Goal: Task Accomplishment & Management: Complete application form

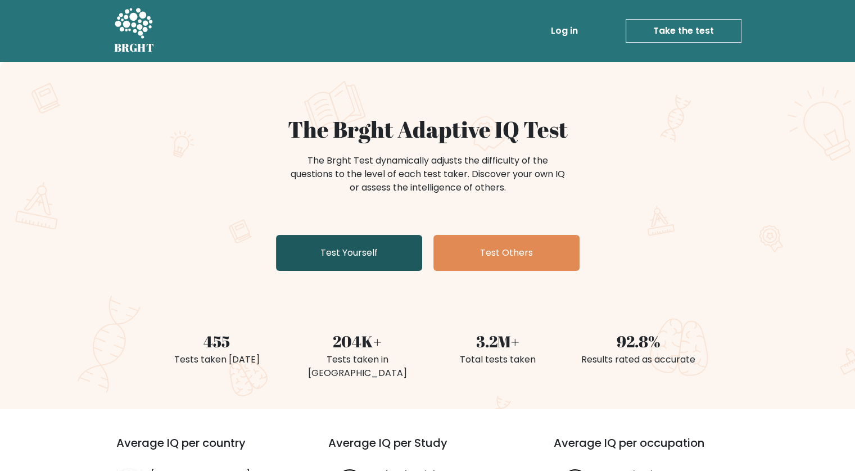
click at [367, 241] on link "Test Yourself" at bounding box center [349, 253] width 146 height 36
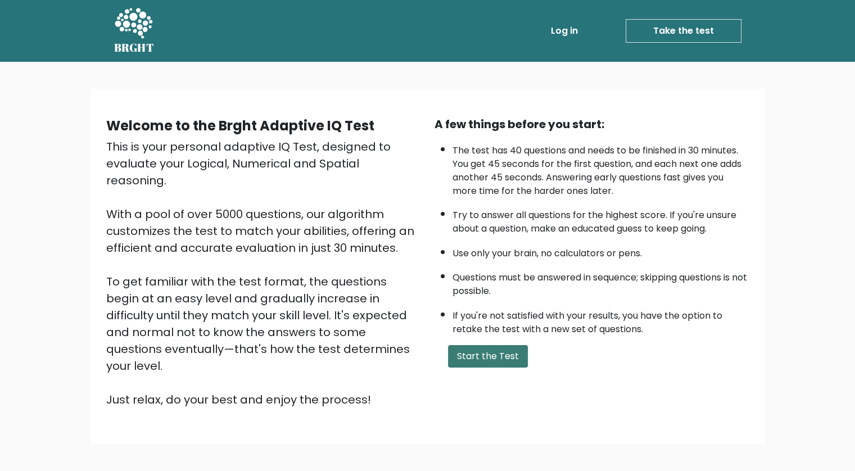
click at [472, 354] on button "Start the Test" at bounding box center [488, 356] width 80 height 22
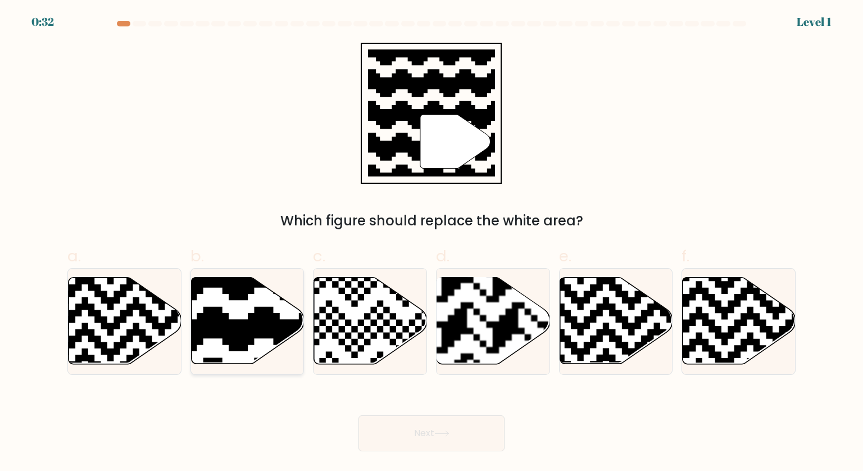
click at [277, 329] on icon at bounding box center [209, 275] width 205 height 205
click at [432, 243] on input "b." at bounding box center [432, 239] width 1 height 7
radio input "true"
click at [420, 427] on button "Next" at bounding box center [432, 433] width 146 height 36
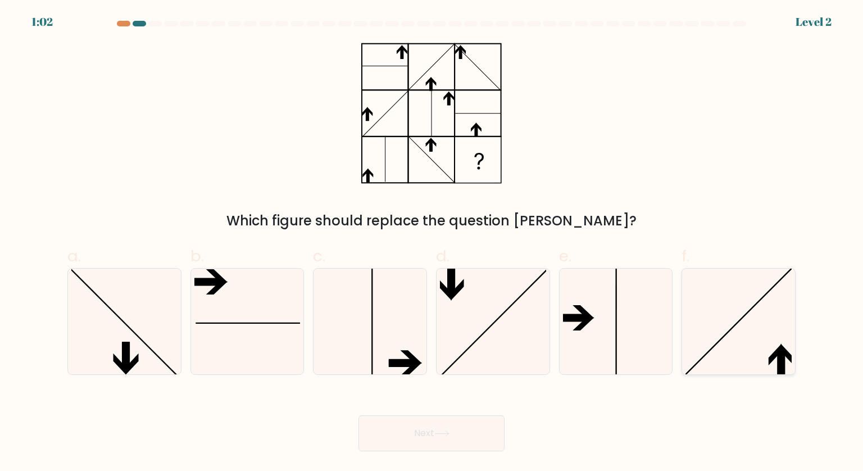
click at [723, 327] on icon at bounding box center [739, 322] width 106 height 106
click at [432, 243] on input "f." at bounding box center [432, 239] width 1 height 7
radio input "true"
click at [467, 439] on button "Next" at bounding box center [432, 433] width 146 height 36
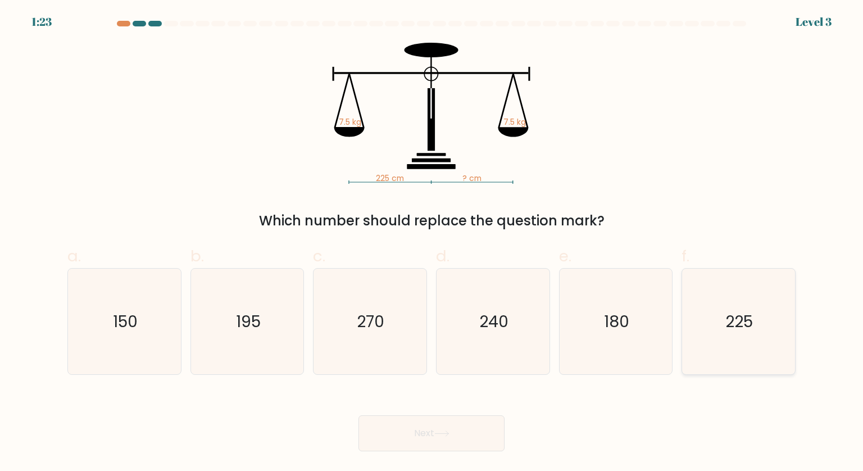
click at [736, 308] on icon "225" at bounding box center [739, 322] width 106 height 106
click at [432, 243] on input "f. 225" at bounding box center [432, 239] width 1 height 7
radio input "true"
click at [427, 421] on button "Next" at bounding box center [432, 433] width 146 height 36
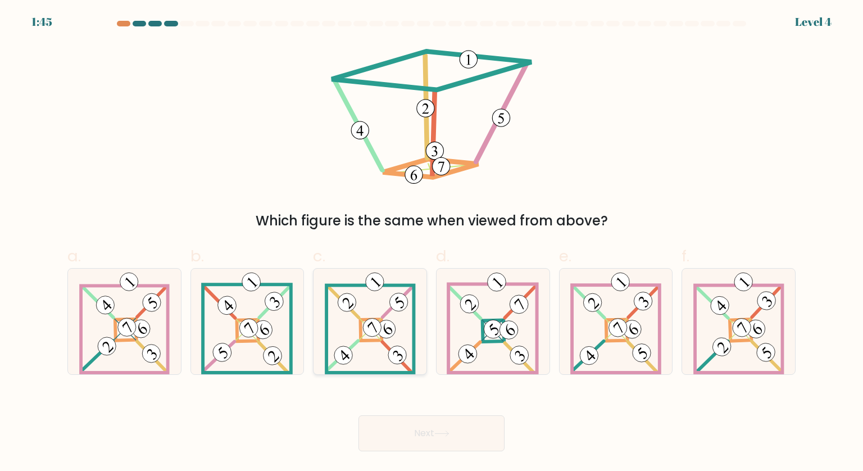
click at [392, 300] on 108 at bounding box center [399, 303] width 26 height 26
click at [432, 243] on input "c." at bounding box center [432, 239] width 1 height 7
radio input "true"
click at [453, 428] on button "Next" at bounding box center [432, 433] width 146 height 36
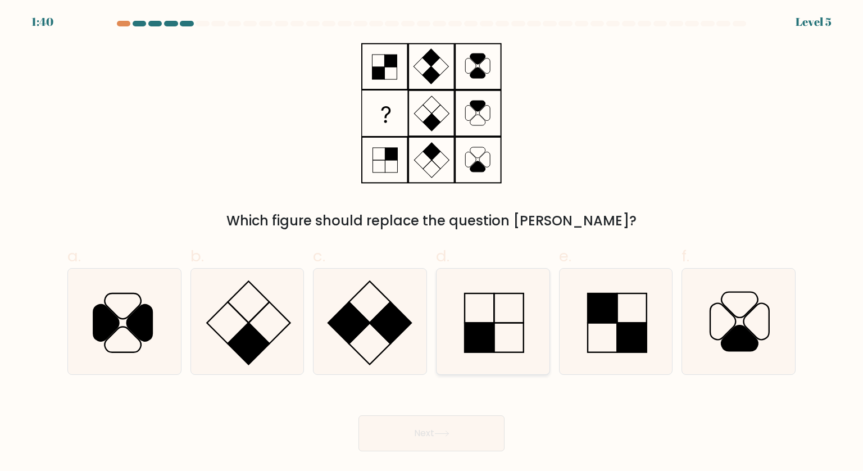
click at [490, 338] on rect at bounding box center [479, 337] width 29 height 29
click at [432, 243] on input "d." at bounding box center [432, 239] width 1 height 7
radio input "true"
click at [454, 430] on button "Next" at bounding box center [432, 433] width 146 height 36
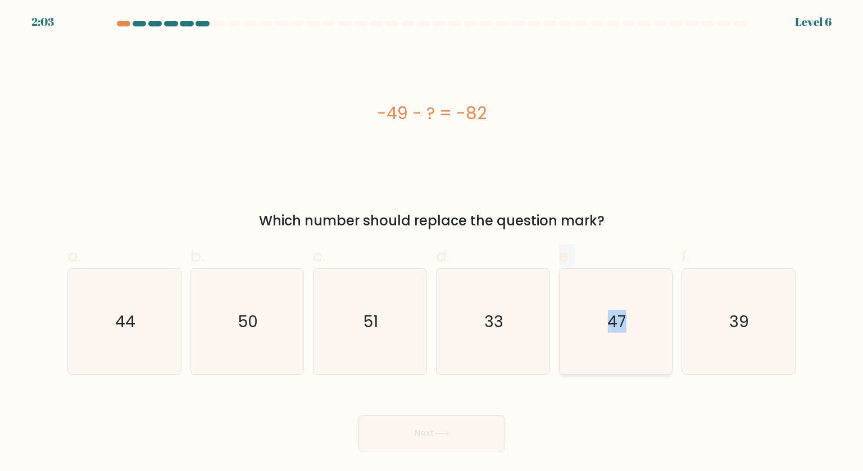
drag, startPoint x: 513, startPoint y: 334, endPoint x: 628, endPoint y: 324, distance: 115.7
click at [628, 324] on div "a. 44 b. 50 c." at bounding box center [432, 305] width 738 height 139
drag, startPoint x: 628, startPoint y: 324, endPoint x: 609, endPoint y: 379, distance: 58.1
click at [609, 379] on form "a." at bounding box center [431, 236] width 863 height 431
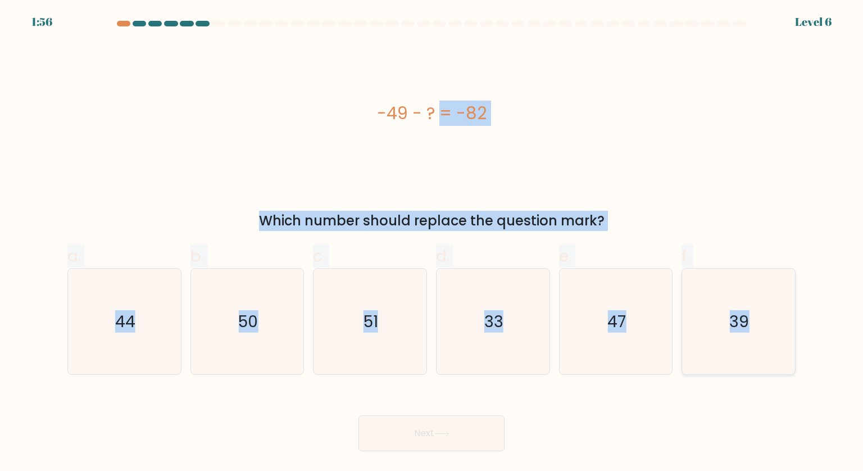
drag, startPoint x: 355, startPoint y: 112, endPoint x: 794, endPoint y: 336, distance: 492.0
click at [794, 336] on form "a." at bounding box center [431, 236] width 863 height 431
copy form "-49 - ? = -82 Which number should replace the question mark? a. 44 b. 50 c. 51 …"
click at [513, 350] on icon "33" at bounding box center [493, 322] width 106 height 106
click at [432, 243] on input "d. 33" at bounding box center [432, 239] width 1 height 7
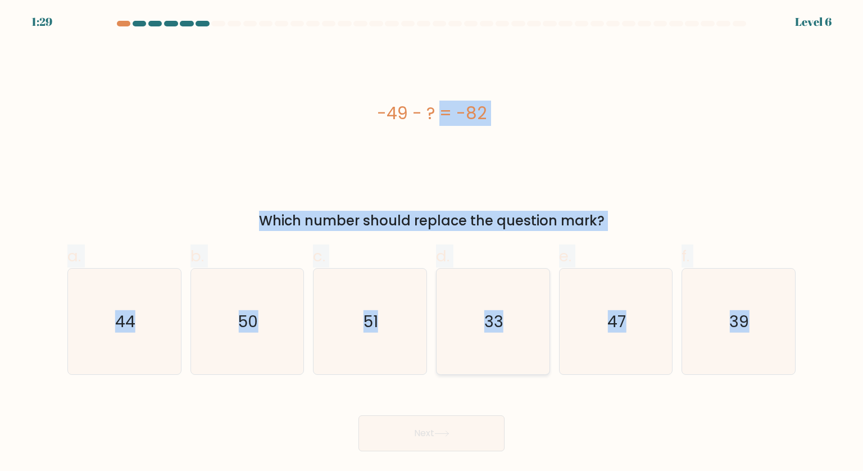
radio input "true"
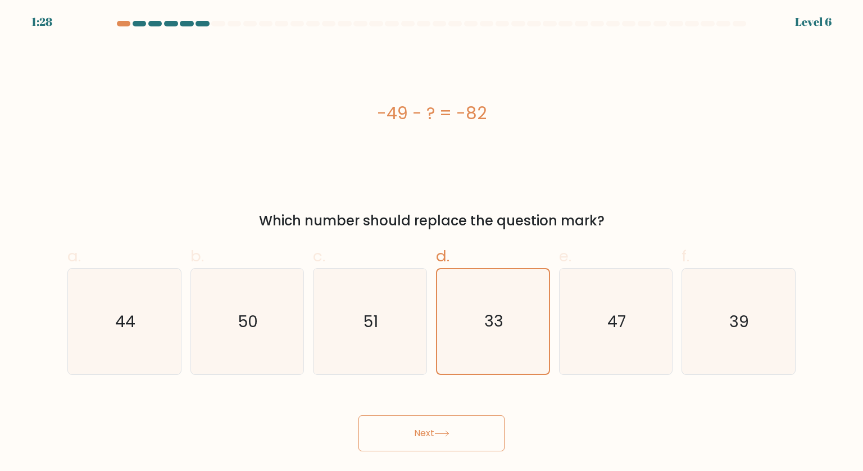
click at [443, 431] on icon at bounding box center [442, 434] width 15 height 6
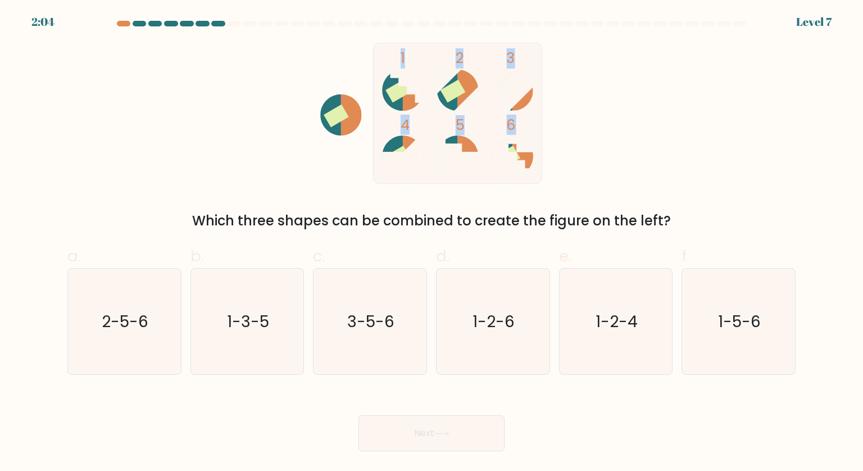
drag, startPoint x: 290, startPoint y: 62, endPoint x: 600, endPoint y: 143, distance: 320.8
click at [600, 143] on div "1 2 3 4 5 6 Which three shapes can be combined to create the figure on the left?" at bounding box center [432, 137] width 742 height 188
click at [732, 287] on icon "1-5-6" at bounding box center [739, 322] width 106 height 106
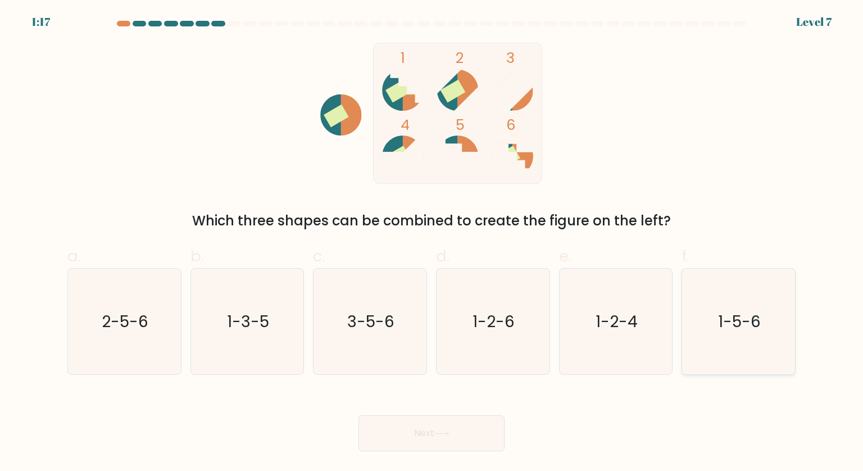
click at [432, 243] on input "f. 1-5-6" at bounding box center [432, 239] width 1 height 7
radio input "true"
click at [499, 433] on button "Next" at bounding box center [432, 433] width 146 height 36
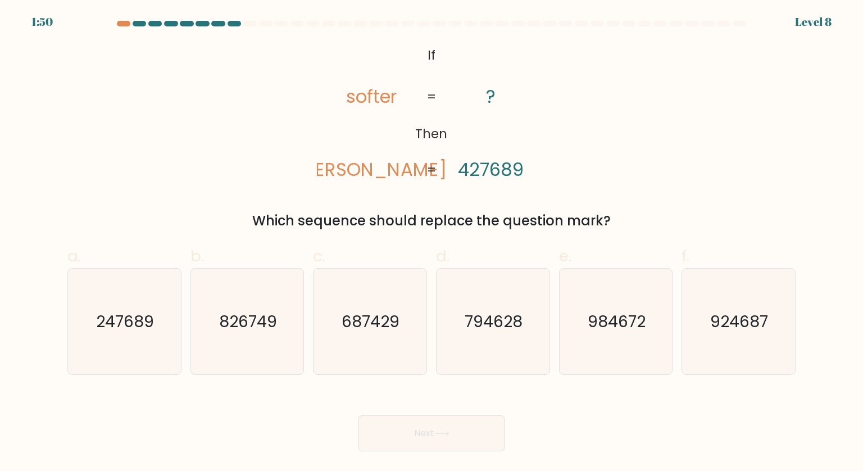
drag, startPoint x: 367, startPoint y: 47, endPoint x: 585, endPoint y: 224, distance: 281.3
click at [585, 224] on div "@import url('https://fonts.googleapis.com/css?family=Abril+Fatface:400,100,100i…" at bounding box center [432, 137] width 742 height 188
click at [370, 51] on icon "@import url('https://fonts.googleapis.com/css?family=Abril+Fatface:400,100,100i…" at bounding box center [431, 113] width 229 height 141
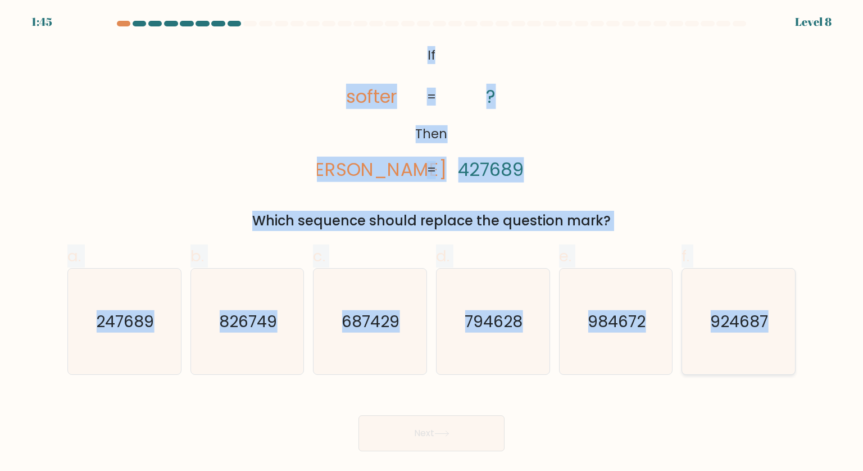
drag, startPoint x: 423, startPoint y: 60, endPoint x: 786, endPoint y: 331, distance: 453.1
click at [786, 331] on form "If ?" at bounding box center [431, 236] width 863 height 431
copy form "If Then softer fortes ? 427689 = = Which sequence should replace the question m…"
click at [741, 311] on text "924687" at bounding box center [740, 321] width 58 height 22
click at [432, 243] on input "f. 924687" at bounding box center [432, 239] width 1 height 7
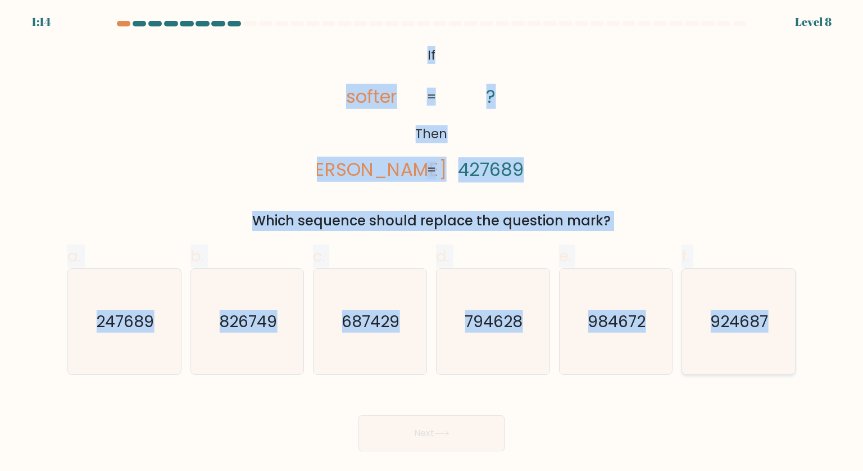
radio input "true"
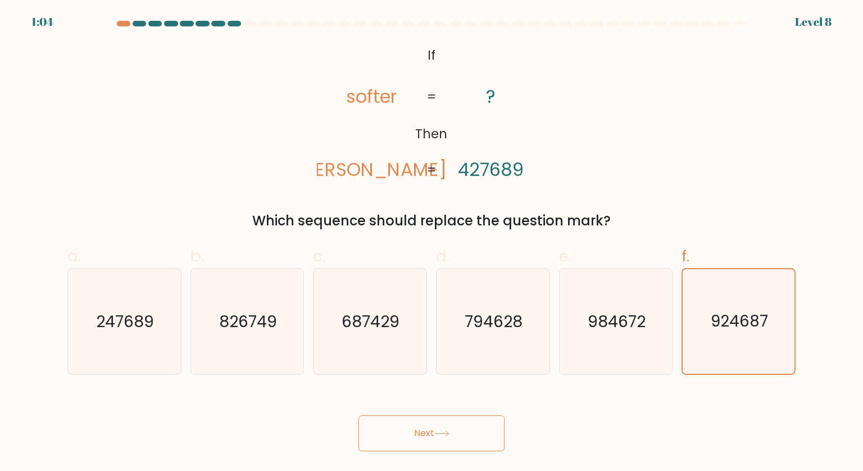
click at [473, 436] on button "Next" at bounding box center [432, 433] width 146 height 36
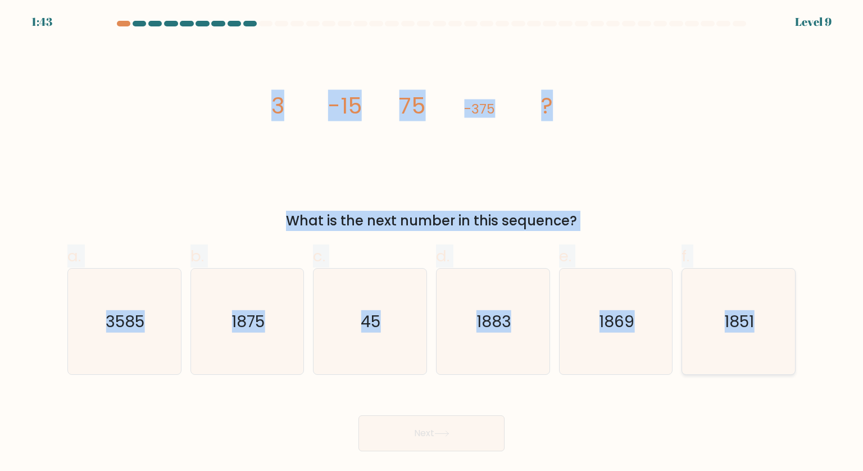
drag, startPoint x: 241, startPoint y: 106, endPoint x: 762, endPoint y: 337, distance: 570.0
click at [762, 337] on form at bounding box center [431, 236] width 863 height 431
copy form "3 -15 75 -375 ? What is the next number in this sequence? a. 3585 b. 1875 c. 45…"
click at [252, 331] on text "1875" at bounding box center [248, 321] width 33 height 22
click at [432, 243] on input "b. 1875" at bounding box center [432, 239] width 1 height 7
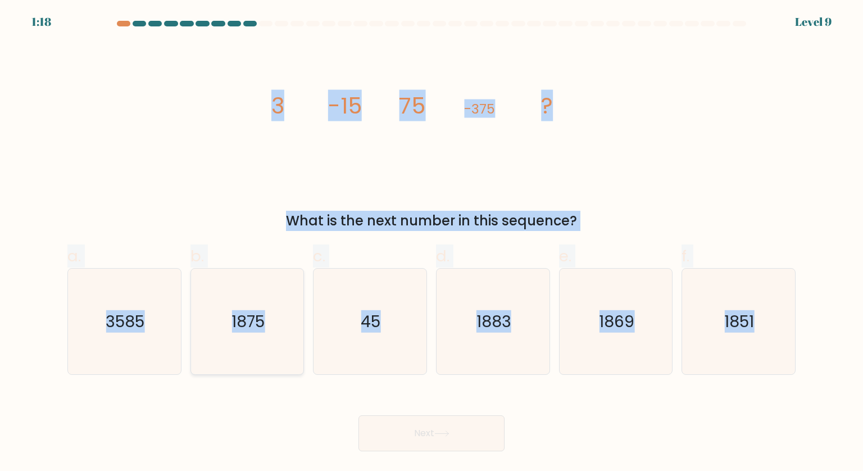
radio input "true"
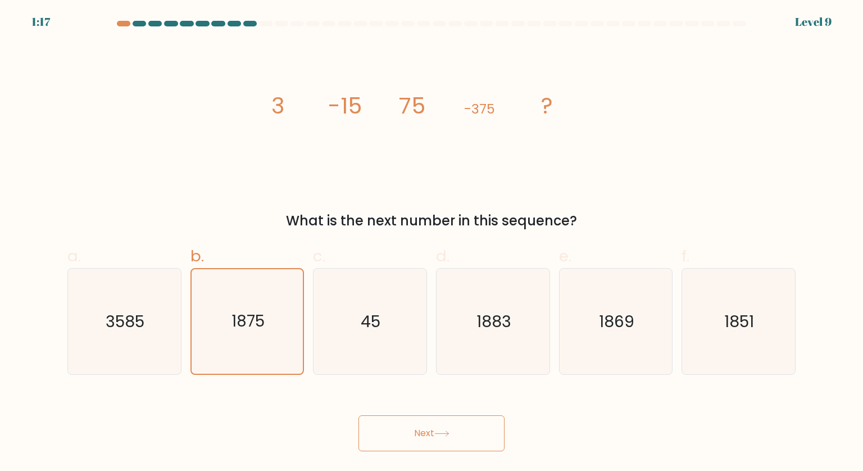
click at [464, 442] on button "Next" at bounding box center [432, 433] width 146 height 36
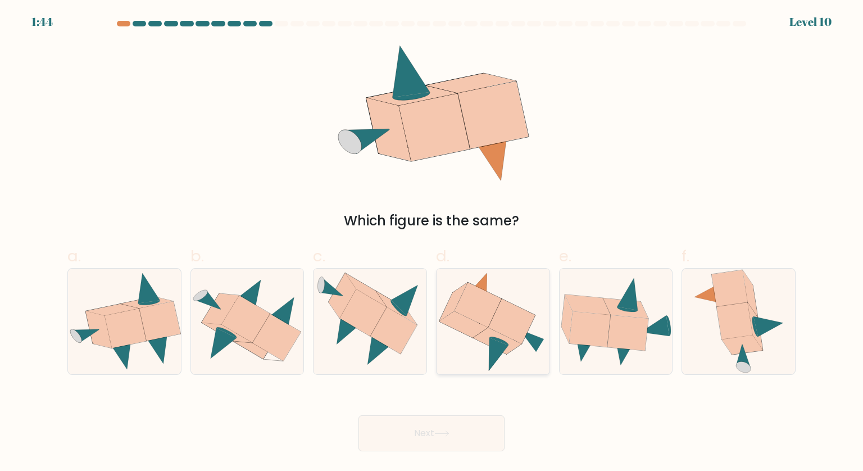
click at [488, 349] on icon at bounding box center [493, 322] width 108 height 106
click at [432, 243] on input "d." at bounding box center [432, 239] width 1 height 7
radio input "true"
click at [442, 442] on button "Next" at bounding box center [432, 433] width 146 height 36
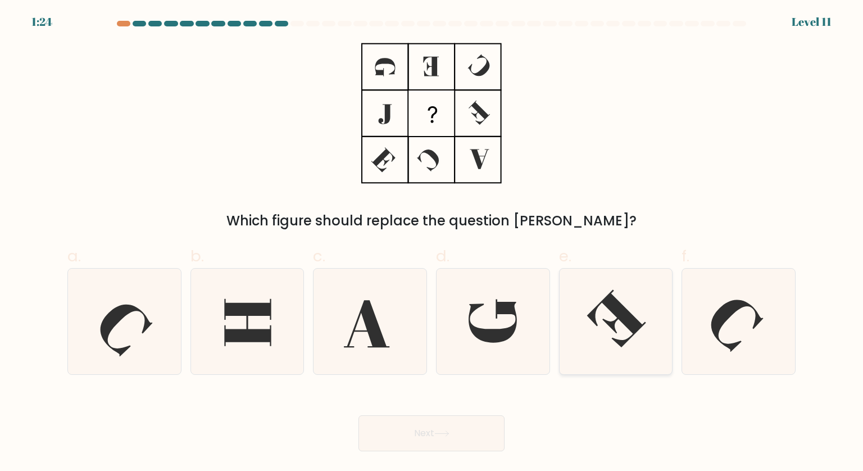
click at [630, 314] on icon at bounding box center [616, 319] width 59 height 58
click at [432, 243] on input "e." at bounding box center [432, 239] width 1 height 7
radio input "true"
click at [498, 423] on button "Next" at bounding box center [432, 433] width 146 height 36
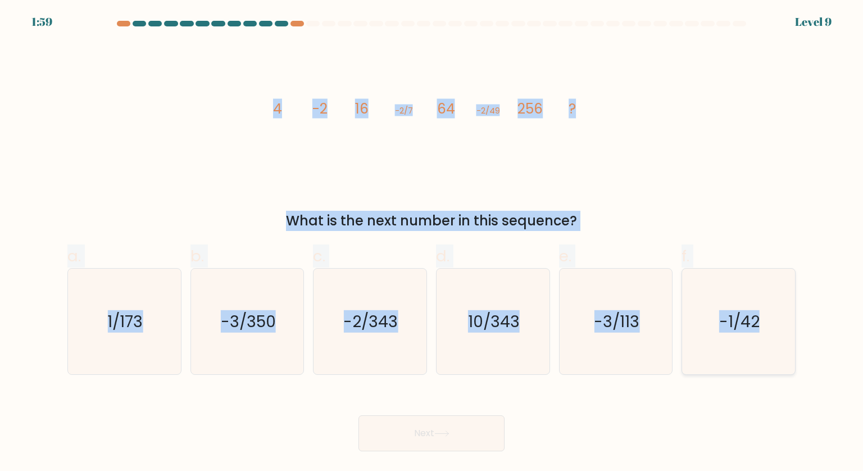
drag, startPoint x: 274, startPoint y: 110, endPoint x: 770, endPoint y: 333, distance: 544.0
click at [770, 333] on form at bounding box center [431, 236] width 863 height 431
copy form "4 -2 16 -2/7 64 -2/49 256 ? What is the next number in this sequence? a. 1/173 …"
click at [370, 288] on icon "-2/343" at bounding box center [370, 322] width 106 height 106
click at [432, 243] on input "c. -2/343" at bounding box center [432, 239] width 1 height 7
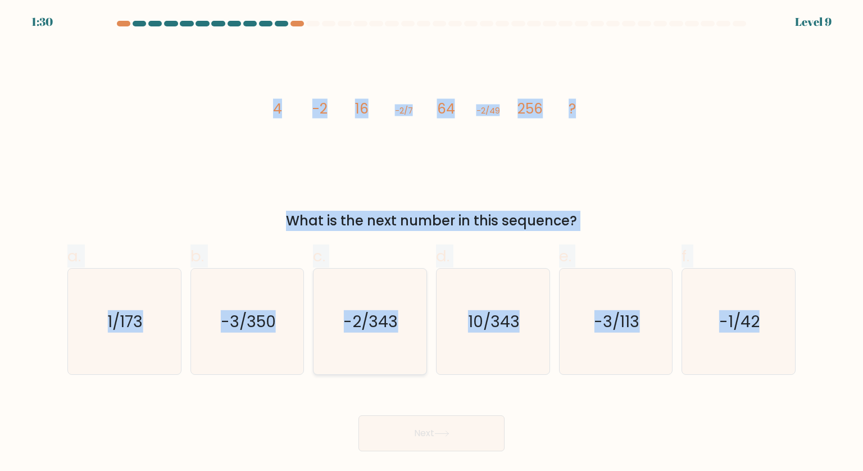
radio input "true"
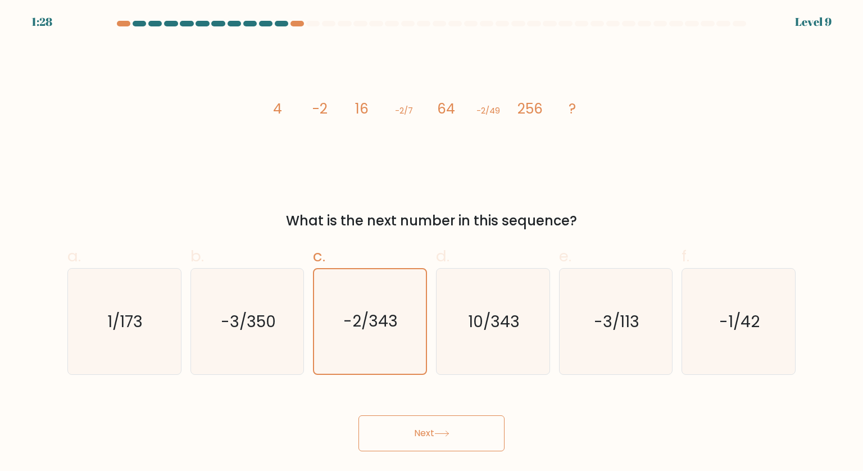
click at [430, 432] on button "Next" at bounding box center [432, 433] width 146 height 36
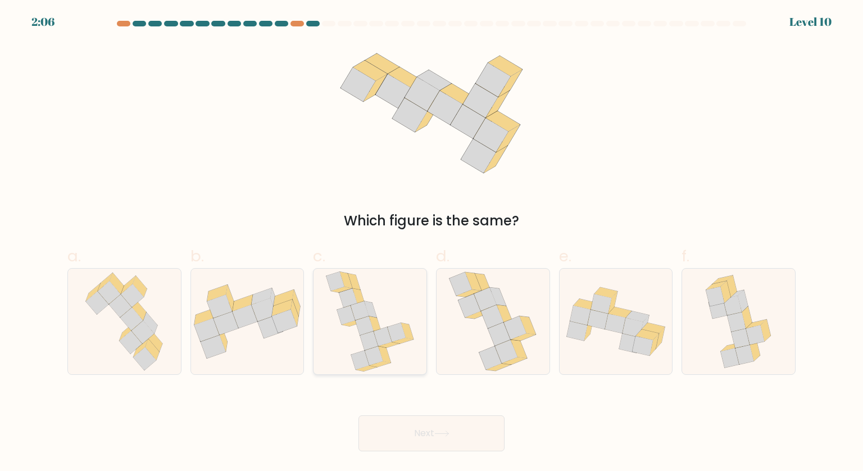
click at [380, 351] on icon at bounding box center [374, 355] width 18 height 19
click at [432, 243] on input "c." at bounding box center [432, 239] width 1 height 7
radio input "true"
click at [436, 432] on button "Next" at bounding box center [432, 433] width 146 height 36
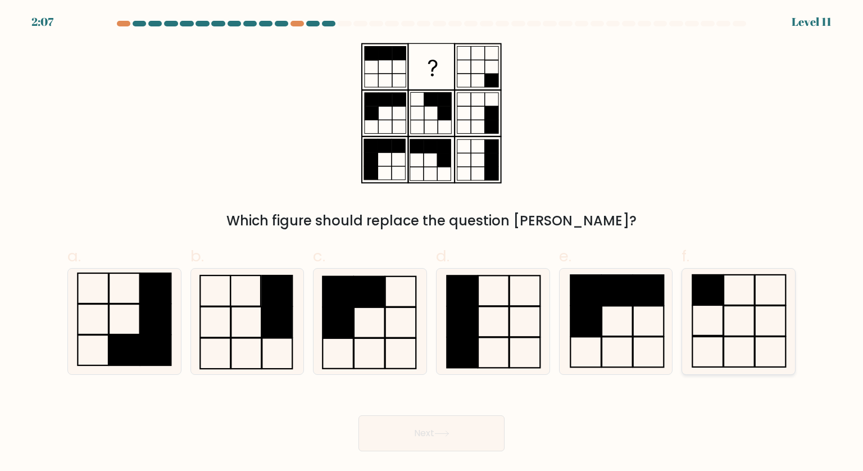
click at [711, 328] on icon at bounding box center [739, 322] width 106 height 106
click at [432, 243] on input "f." at bounding box center [432, 239] width 1 height 7
radio input "true"
click at [425, 429] on button "Next" at bounding box center [432, 433] width 146 height 36
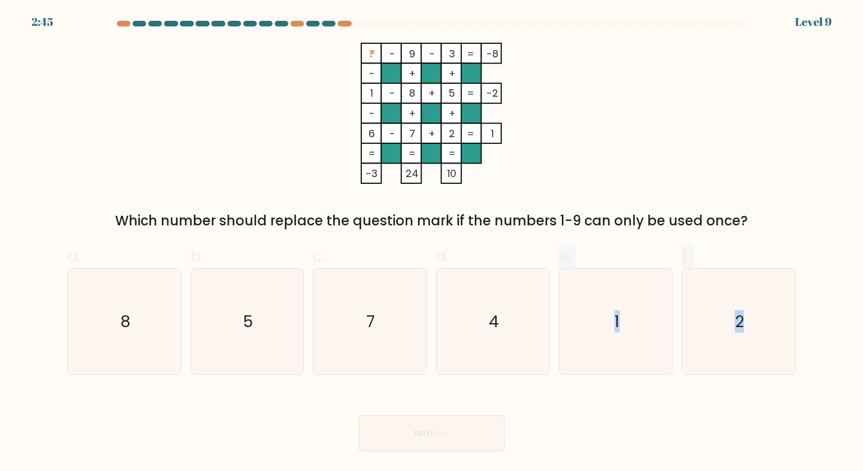
drag, startPoint x: 521, startPoint y: 340, endPoint x: 471, endPoint y: 376, distance: 61.6
click at [471, 376] on form at bounding box center [431, 236] width 863 height 431
click at [485, 333] on icon "4" at bounding box center [493, 322] width 106 height 106
click at [432, 243] on input "d. 4" at bounding box center [432, 239] width 1 height 7
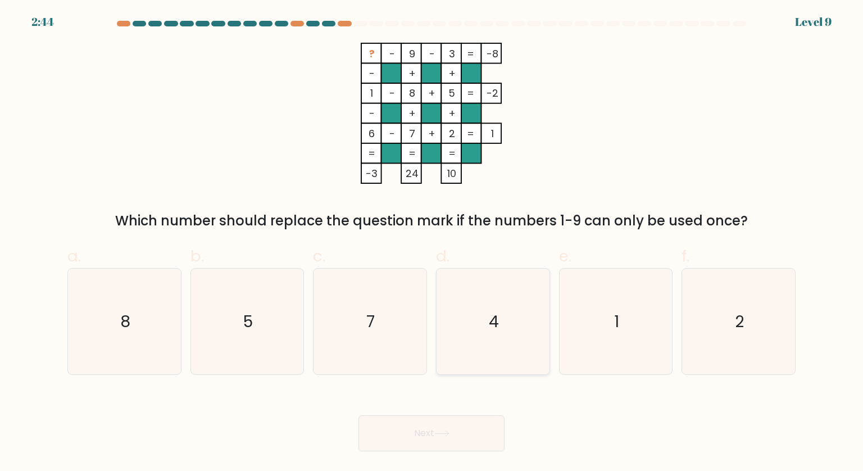
radio input "true"
click at [468, 438] on button "Next" at bounding box center [432, 433] width 146 height 36
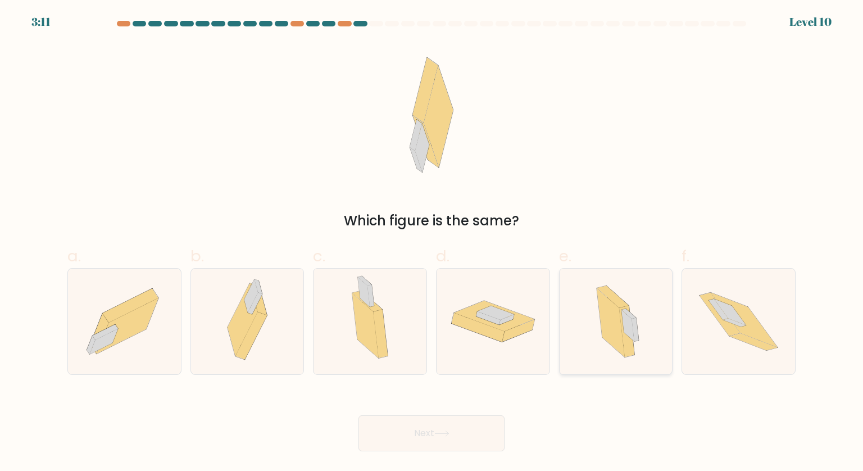
click at [589, 321] on icon at bounding box center [616, 322] width 64 height 106
click at [432, 243] on input "e." at bounding box center [432, 239] width 1 height 7
radio input "true"
click at [447, 435] on icon at bounding box center [442, 434] width 15 height 6
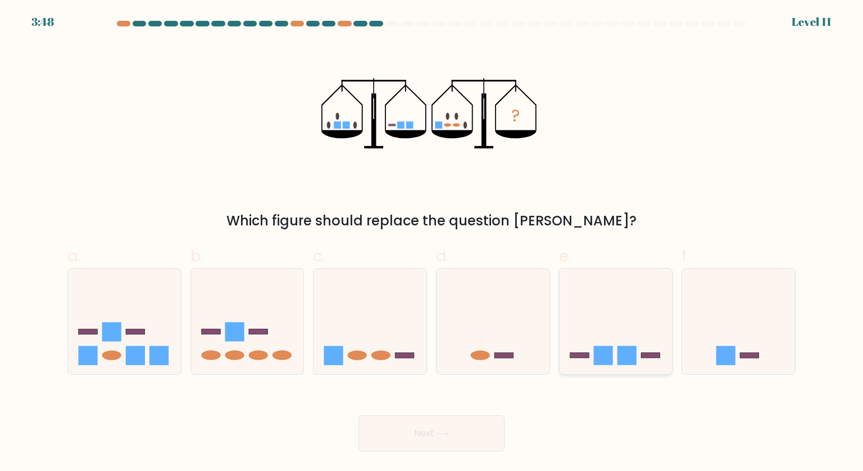
click at [612, 334] on icon at bounding box center [616, 321] width 113 height 93
click at [432, 243] on input "e." at bounding box center [432, 239] width 1 height 7
radio input "true"
click at [463, 427] on button "Next" at bounding box center [432, 433] width 146 height 36
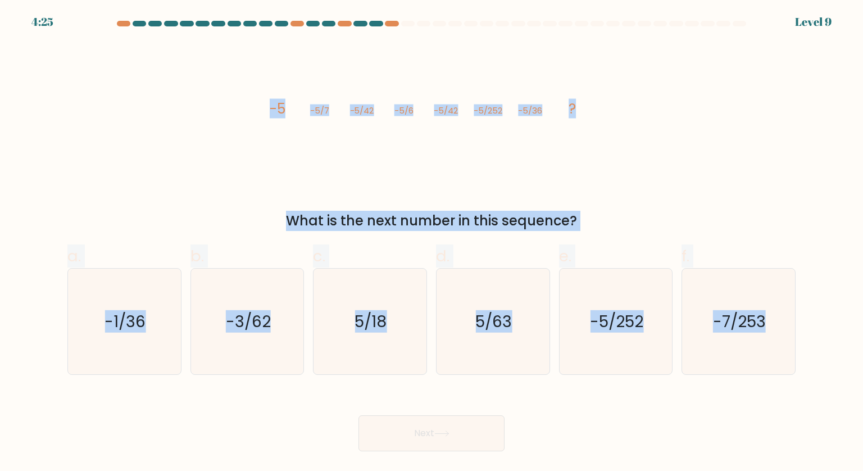
drag, startPoint x: 264, startPoint y: 103, endPoint x: 863, endPoint y: 351, distance: 648.3
click at [863, 351] on form at bounding box center [431, 236] width 863 height 431
copy form "-5 -5/7 -5/42 -5/6 -5/42 -5/252 -5/36 ? What is the next number in this sequenc…"
click at [605, 318] on text "-5/252" at bounding box center [616, 321] width 53 height 22
click at [432, 243] on input "e. -5/252" at bounding box center [432, 239] width 1 height 7
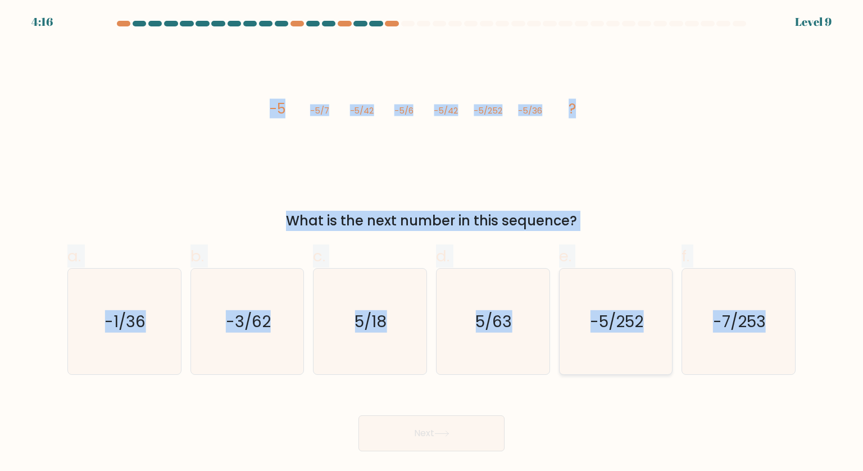
radio input "true"
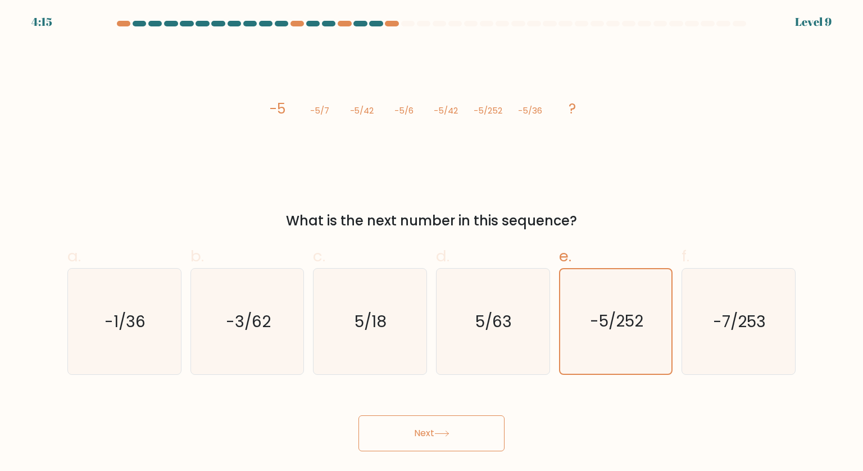
click at [490, 438] on button "Next" at bounding box center [432, 433] width 146 height 36
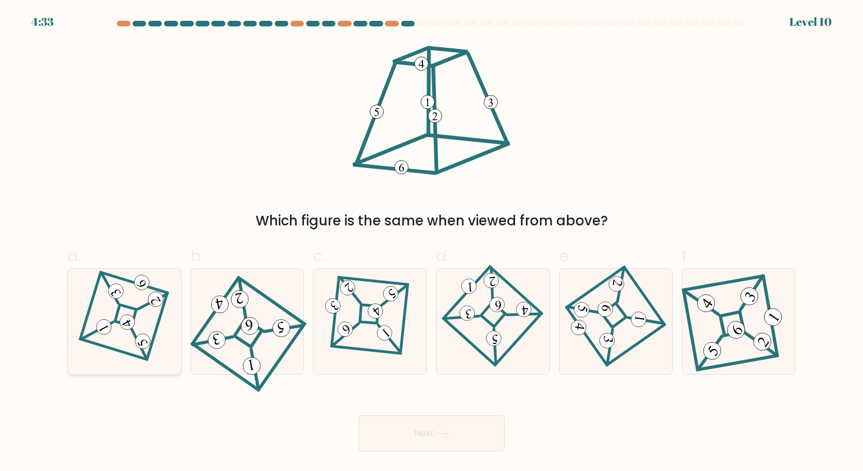
click at [117, 309] on icon at bounding box center [124, 321] width 73 height 85
click at [432, 243] on input "a." at bounding box center [432, 239] width 1 height 7
radio input "true"
click at [435, 430] on button "Next" at bounding box center [432, 433] width 146 height 36
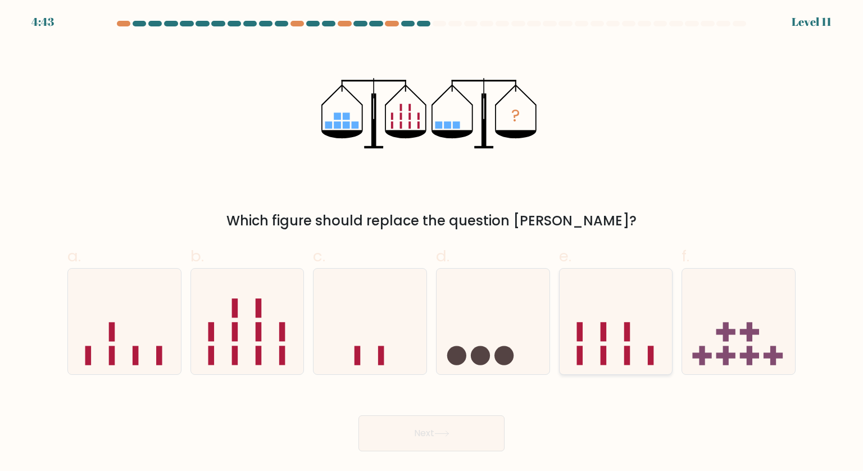
click at [605, 324] on rect at bounding box center [603, 331] width 6 height 19
click at [432, 243] on input "e." at bounding box center [432, 239] width 1 height 7
radio input "true"
click at [474, 448] on button "Next" at bounding box center [432, 433] width 146 height 36
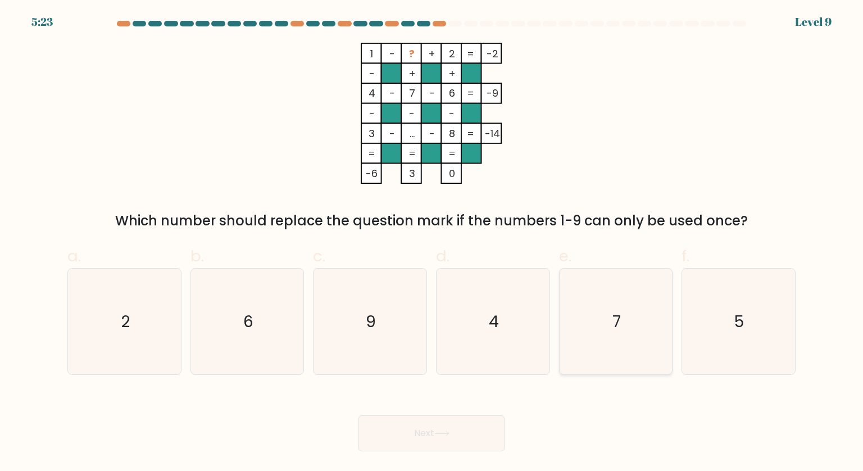
click at [618, 313] on text "7" at bounding box center [617, 321] width 8 height 22
click at [432, 243] on input "e. 7" at bounding box center [432, 239] width 1 height 7
radio input "true"
click at [496, 421] on button "Next" at bounding box center [432, 433] width 146 height 36
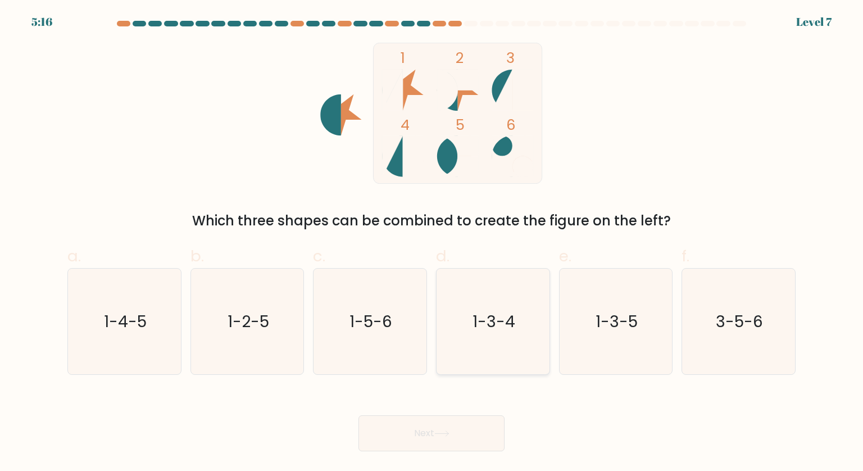
click at [495, 297] on icon "1-3-4" at bounding box center [493, 322] width 106 height 106
click at [432, 243] on input "d. 1-3-4" at bounding box center [432, 239] width 1 height 7
radio input "true"
click at [476, 435] on button "Next" at bounding box center [432, 433] width 146 height 36
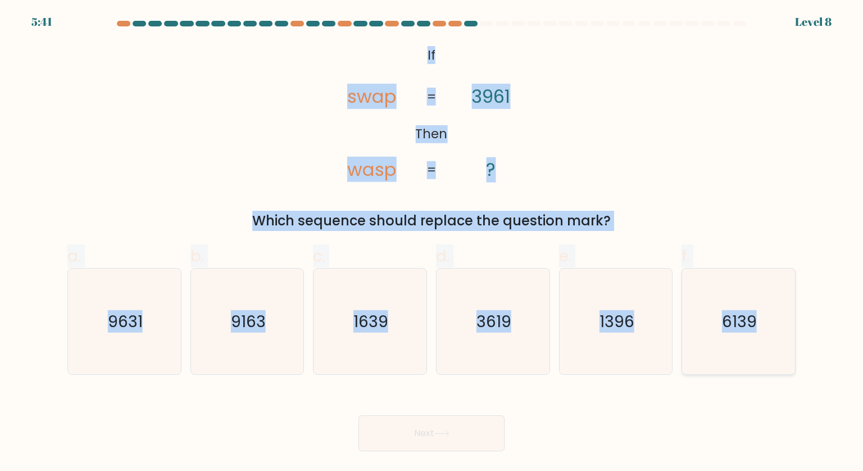
drag, startPoint x: 425, startPoint y: 60, endPoint x: 783, endPoint y: 318, distance: 440.9
click at [783, 318] on form "If ?" at bounding box center [431, 236] width 863 height 431
copy form "If Then swap wasp 3961 ? = = Which sequence should replace the question mark? a…"
click at [134, 309] on icon "9631" at bounding box center [124, 322] width 106 height 106
click at [432, 243] on input "a. 9631" at bounding box center [432, 239] width 1 height 7
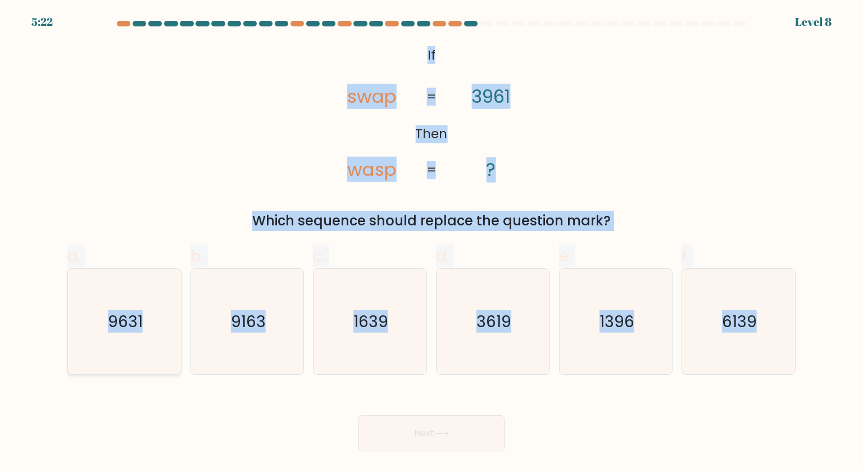
radio input "true"
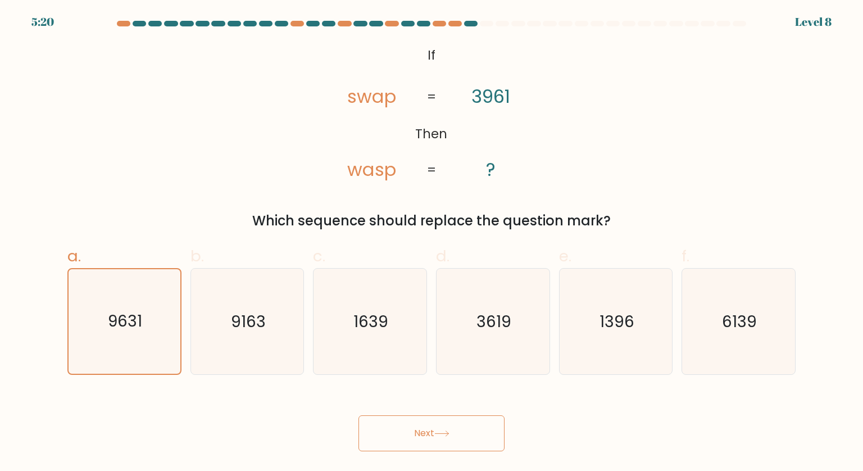
click at [447, 416] on button "Next" at bounding box center [432, 433] width 146 height 36
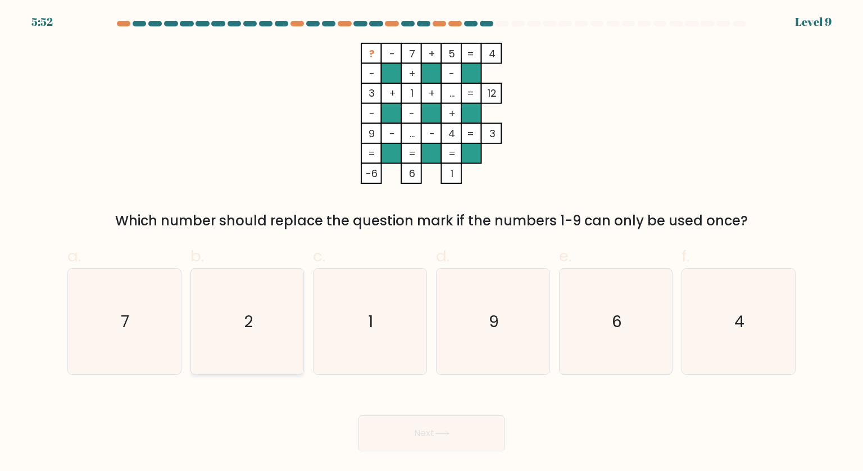
click at [277, 311] on icon "2" at bounding box center [248, 322] width 106 height 106
click at [432, 243] on input "b. 2" at bounding box center [432, 239] width 1 height 7
radio input "true"
click at [428, 426] on button "Next" at bounding box center [432, 433] width 146 height 36
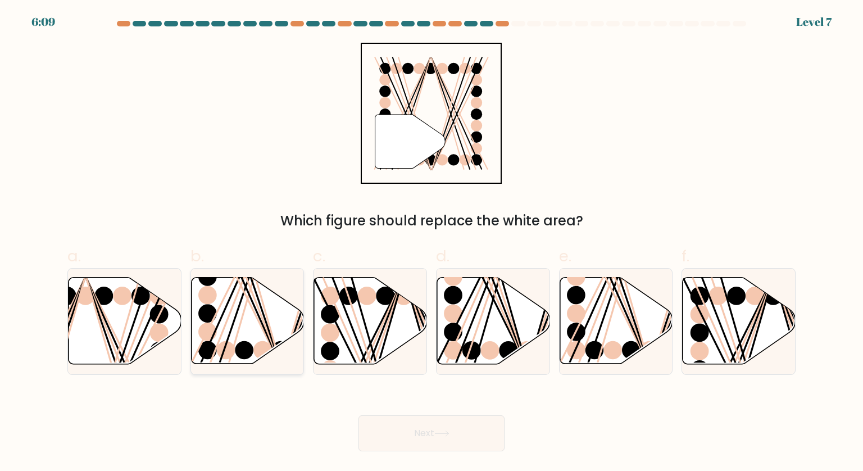
click at [234, 322] on line at bounding box center [250, 276] width 62 height 180
click at [432, 243] on input "b." at bounding box center [432, 239] width 1 height 7
radio input "true"
click at [392, 423] on button "Next" at bounding box center [432, 433] width 146 height 36
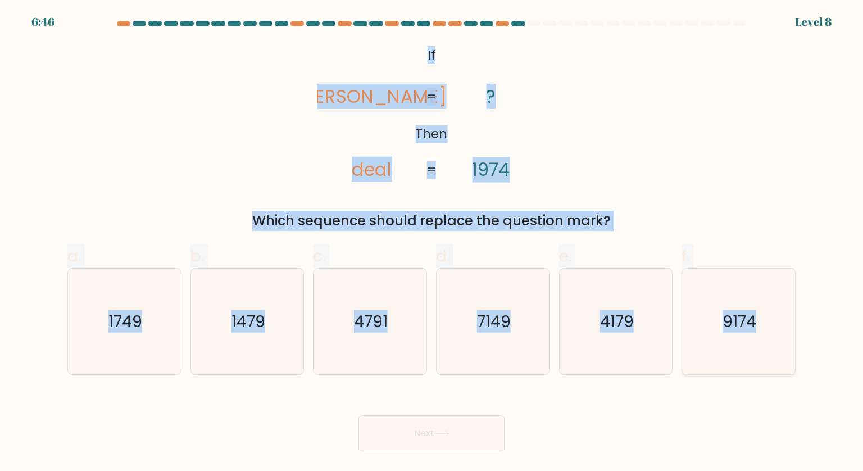
drag, startPoint x: 419, startPoint y: 66, endPoint x: 784, endPoint y: 341, distance: 456.8
click at [784, 341] on form "If ?" at bounding box center [431, 236] width 863 height 431
copy form "If Then dale deal ? 1974 = = Which sequence should replace the question mark? a…"
click at [160, 337] on icon "1749" at bounding box center [124, 322] width 106 height 106
click at [432, 243] on input "a. 1749" at bounding box center [432, 239] width 1 height 7
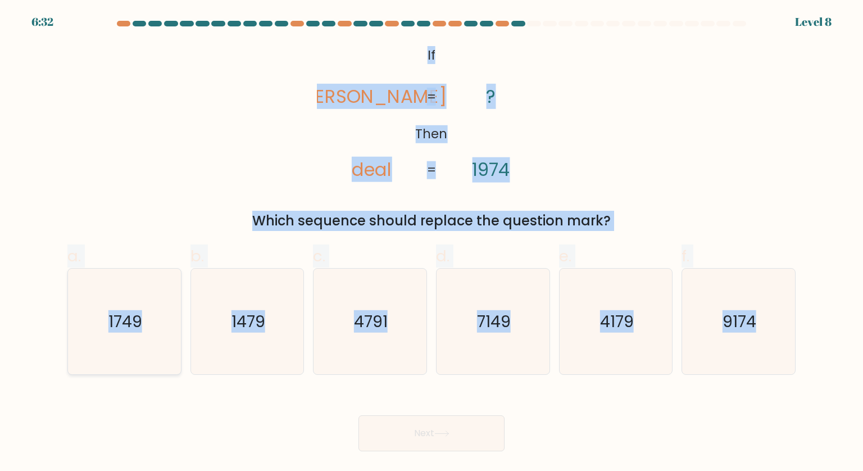
radio input "true"
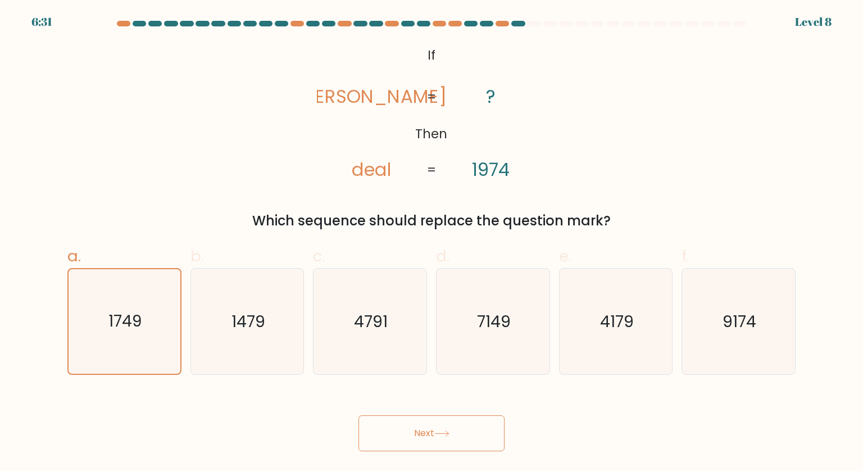
click at [454, 430] on button "Next" at bounding box center [432, 433] width 146 height 36
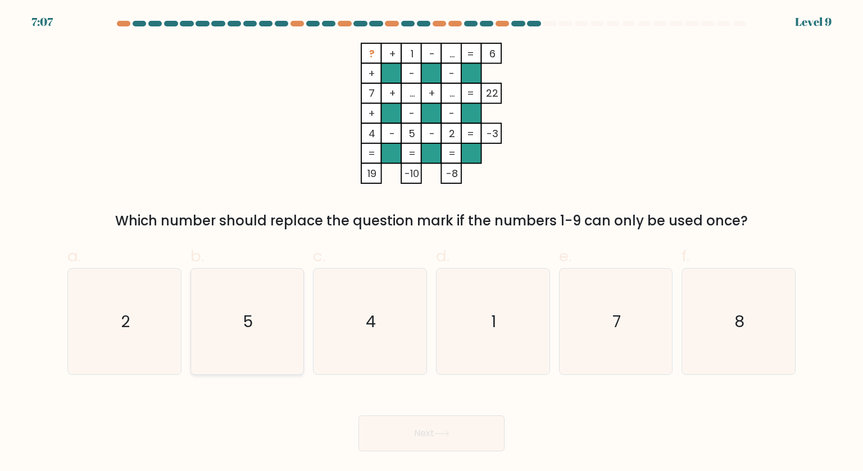
drag, startPoint x: 283, startPoint y: 347, endPoint x: 292, endPoint y: 320, distance: 27.9
click at [292, 320] on icon "5" at bounding box center [248, 322] width 106 height 106
click at [432, 243] on input "b. 5" at bounding box center [432, 239] width 1 height 7
radio input "true"
click at [292, 320] on icon "5" at bounding box center [247, 321] width 105 height 105
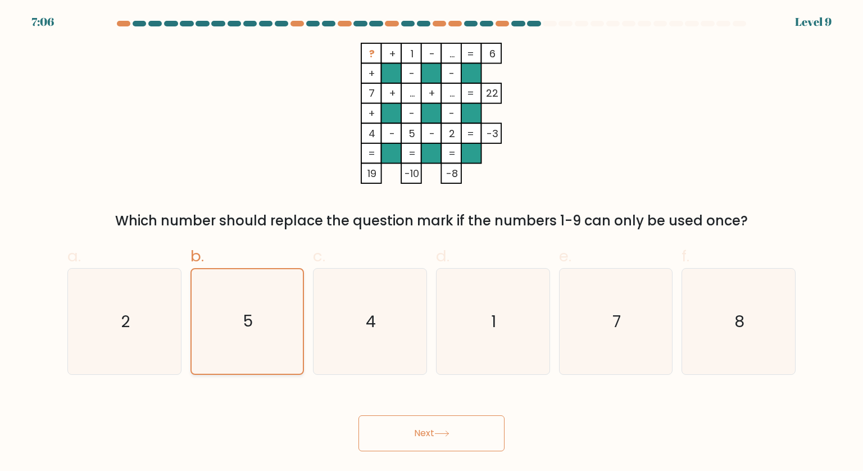
click at [432, 243] on input "b. 5" at bounding box center [432, 239] width 1 height 7
click at [420, 431] on button "Next" at bounding box center [432, 433] width 146 height 36
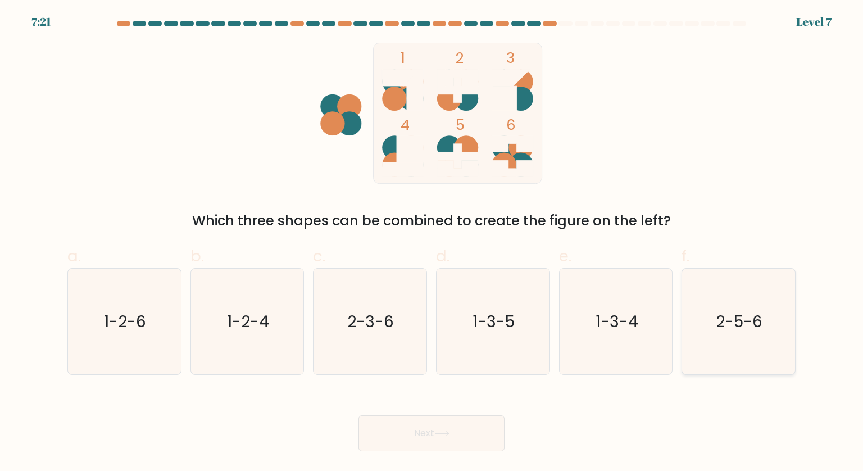
click at [715, 309] on icon "2-5-6" at bounding box center [739, 322] width 106 height 106
click at [432, 243] on input "f. 2-5-6" at bounding box center [432, 239] width 1 height 7
radio input "true"
click at [454, 431] on button "Next" at bounding box center [432, 433] width 146 height 36
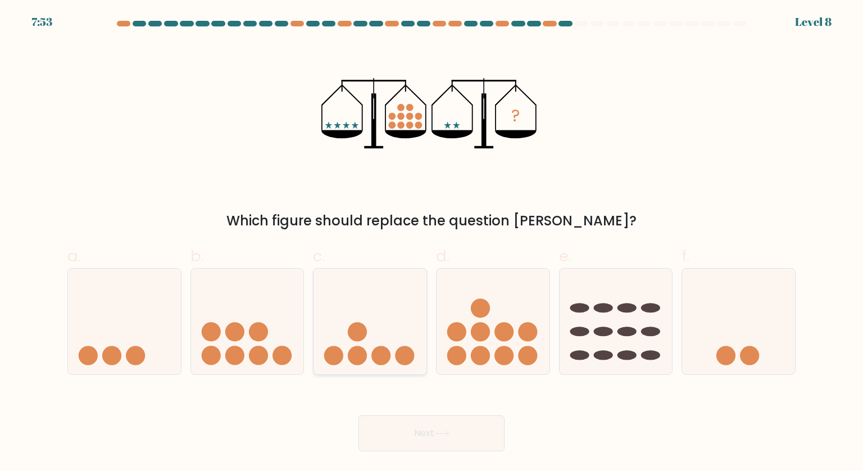
click at [350, 332] on circle at bounding box center [357, 331] width 19 height 19
click at [432, 243] on input "c." at bounding box center [432, 239] width 1 height 7
radio input "true"
click at [130, 330] on icon at bounding box center [124, 321] width 113 height 93
click at [432, 243] on input "a." at bounding box center [432, 239] width 1 height 7
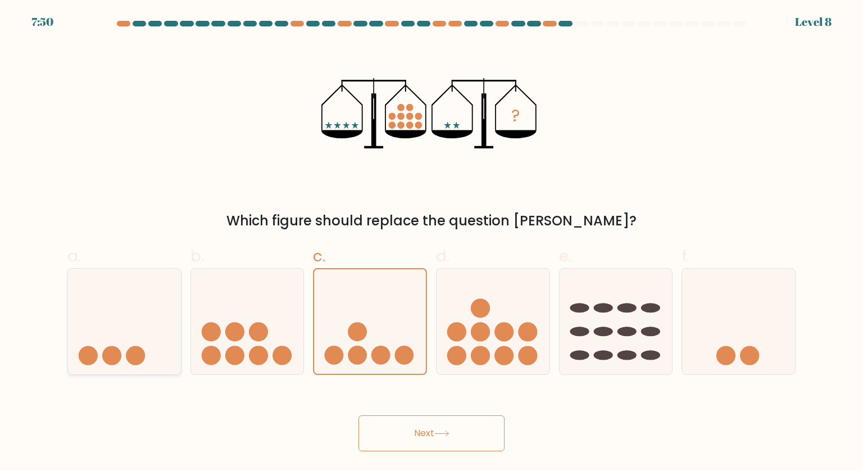
radio input "true"
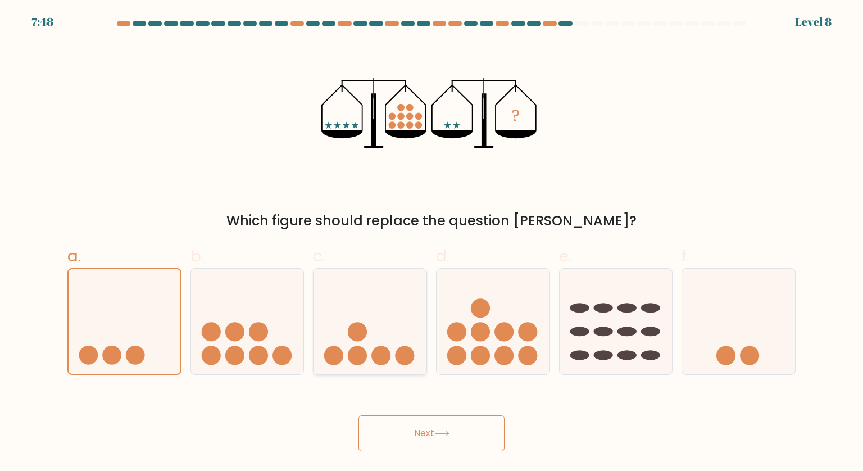
click at [383, 315] on icon at bounding box center [370, 321] width 113 height 93
click at [432, 243] on input "c." at bounding box center [432, 239] width 1 height 7
radio input "true"
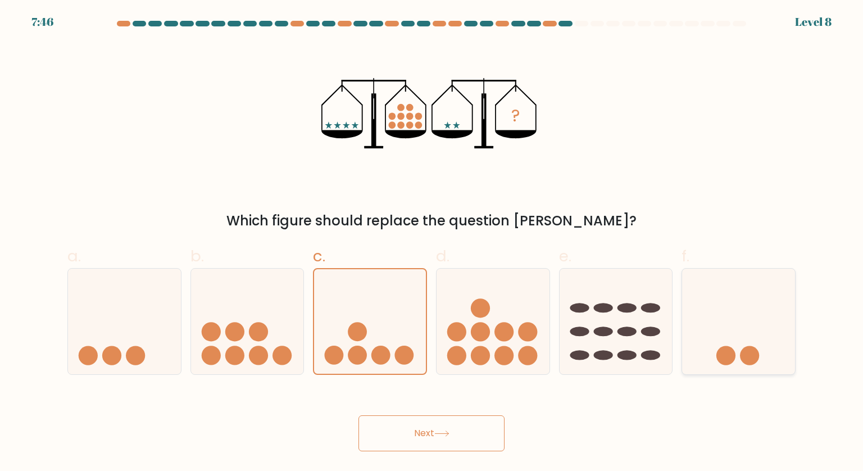
click at [766, 298] on icon at bounding box center [738, 321] width 113 height 93
click at [432, 243] on input "f." at bounding box center [432, 239] width 1 height 7
radio input "true"
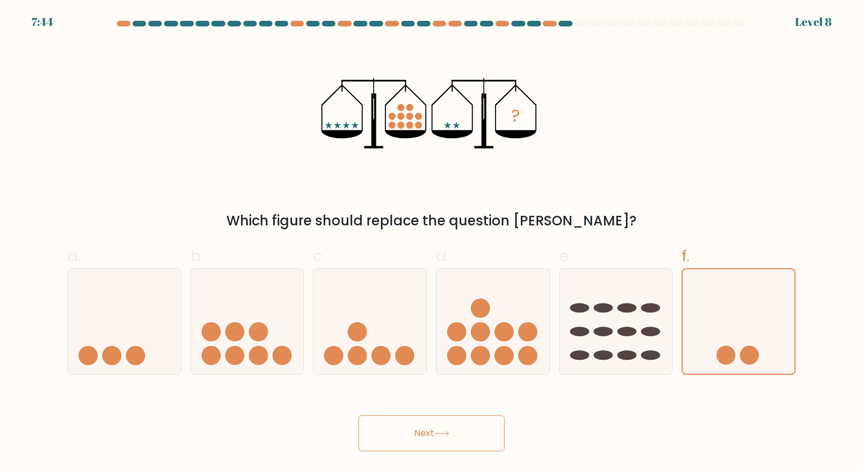
click at [482, 415] on button "Next" at bounding box center [432, 433] width 146 height 36
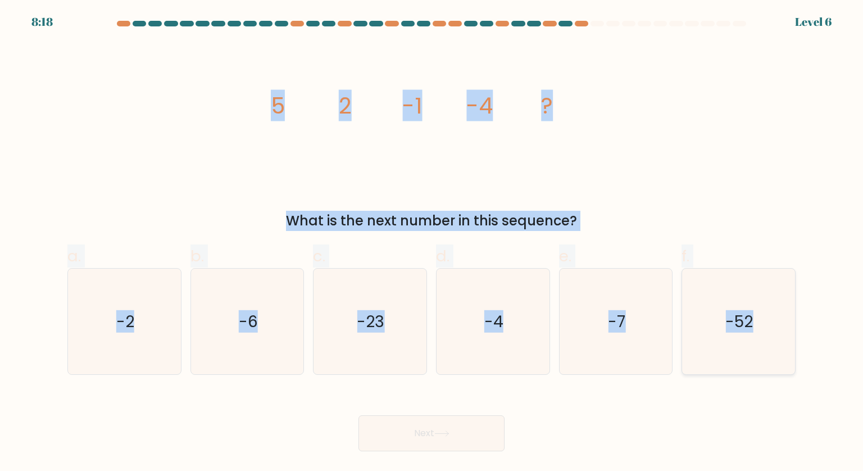
drag, startPoint x: 266, startPoint y: 104, endPoint x: 792, endPoint y: 318, distance: 567.4
click at [792, 318] on form at bounding box center [431, 236] width 863 height 431
copy form "5 2 -1 -4 ? What is the next number in this sequence? a. -2 b. -6 c. -23 d. -4 …"
click at [269, 311] on icon "-6" at bounding box center [248, 322] width 106 height 106
click at [432, 243] on input "b. -6" at bounding box center [432, 239] width 1 height 7
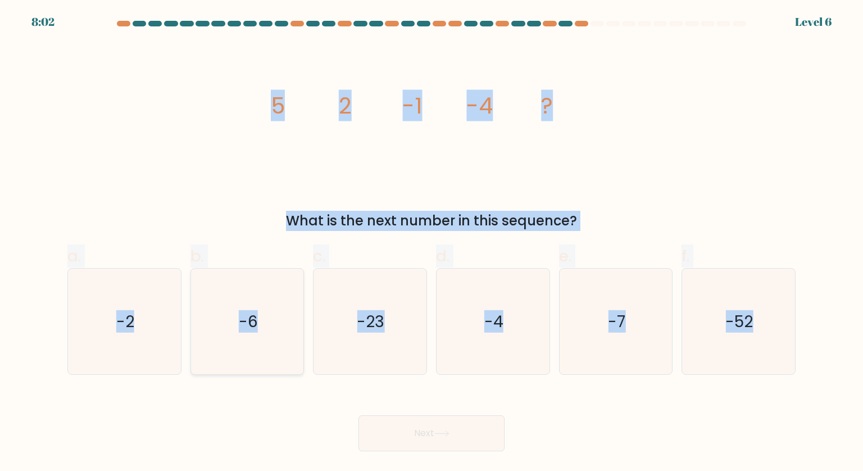
radio input "true"
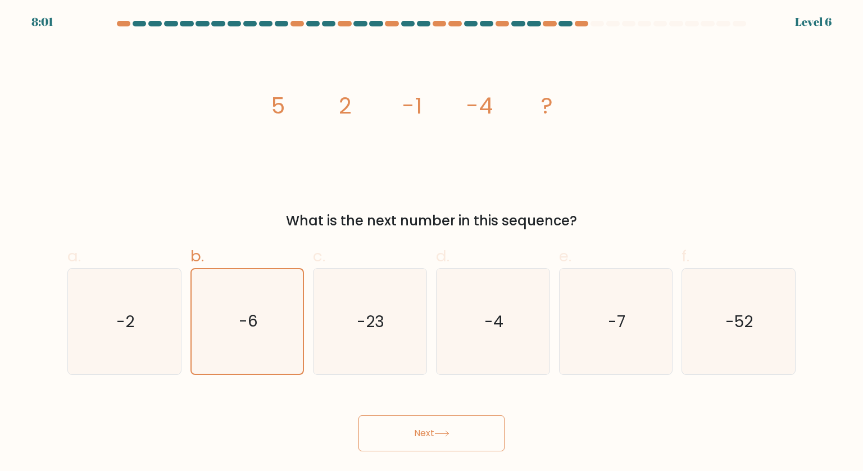
click at [468, 432] on button "Next" at bounding box center [432, 433] width 146 height 36
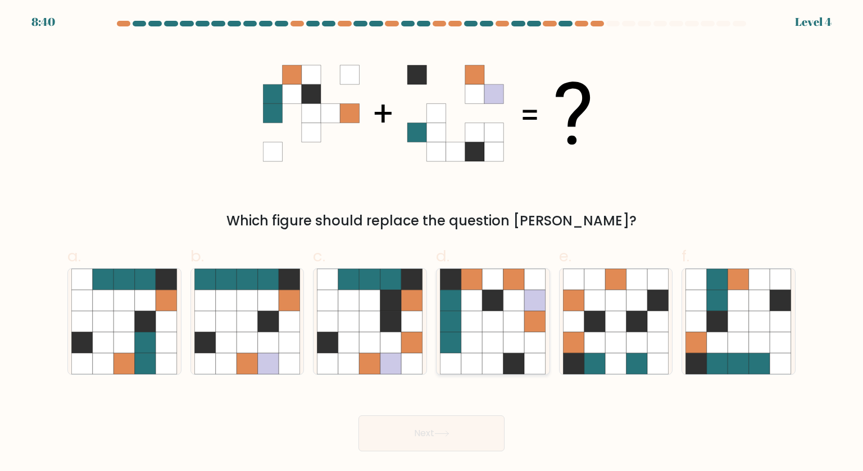
click at [477, 311] on icon at bounding box center [472, 321] width 21 height 21
click at [432, 243] on input "d." at bounding box center [432, 239] width 1 height 7
radio input "true"
click at [455, 424] on button "Next" at bounding box center [432, 433] width 146 height 36
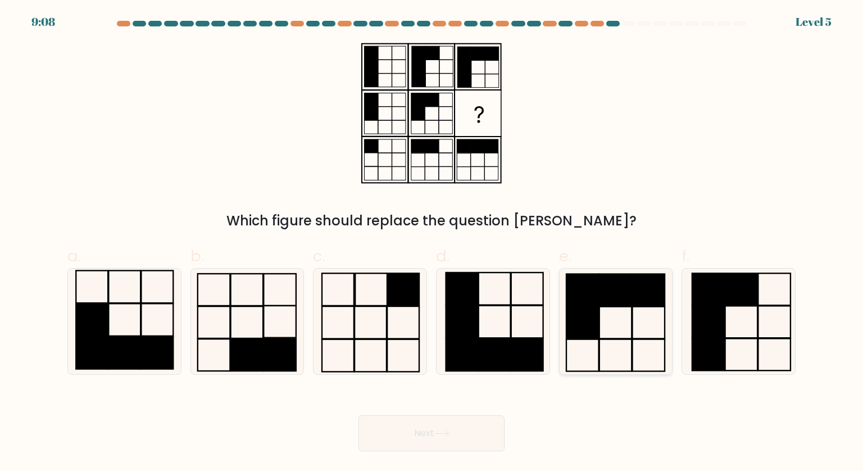
click at [616, 324] on icon at bounding box center [616, 322] width 106 height 106
click at [432, 243] on input "e." at bounding box center [432, 239] width 1 height 7
radio input "true"
click at [458, 450] on button "Next" at bounding box center [432, 433] width 146 height 36
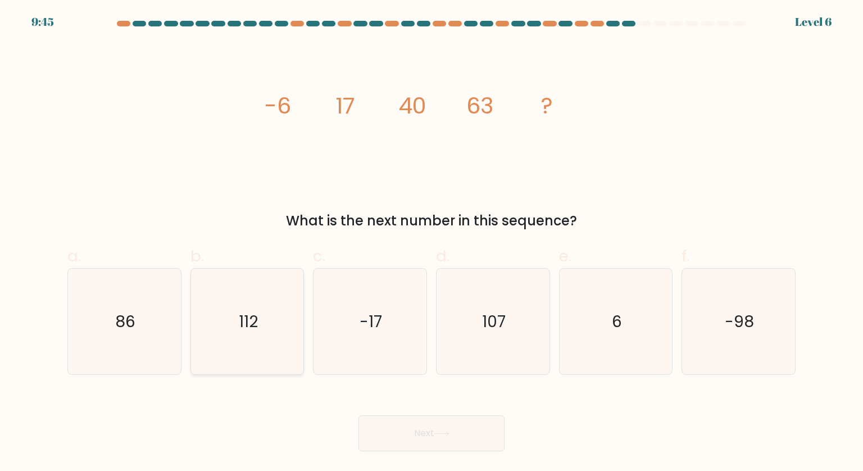
click at [300, 327] on icon "112" at bounding box center [248, 322] width 106 height 106
click at [432, 243] on input "b. 112" at bounding box center [432, 239] width 1 height 7
radio input "true"
click at [414, 419] on button "Next" at bounding box center [432, 433] width 146 height 36
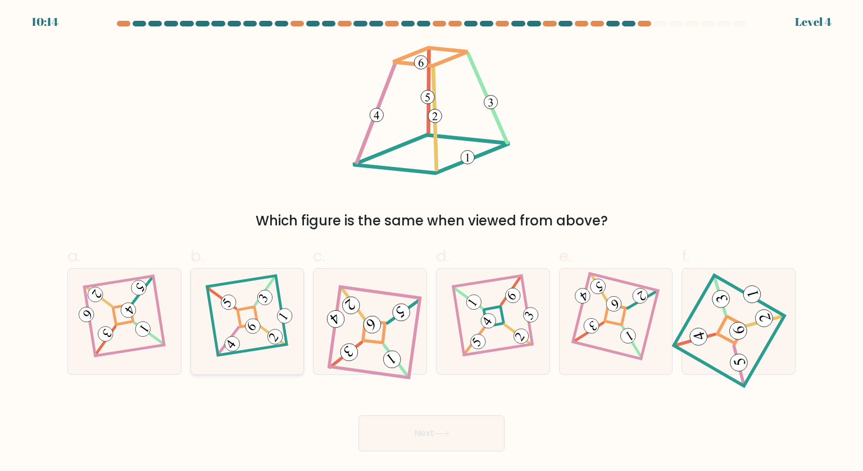
click at [270, 318] on icon at bounding box center [247, 321] width 73 height 85
click at [432, 243] on input "b." at bounding box center [432, 239] width 1 height 7
radio input "true"
click at [447, 436] on icon at bounding box center [442, 434] width 15 height 6
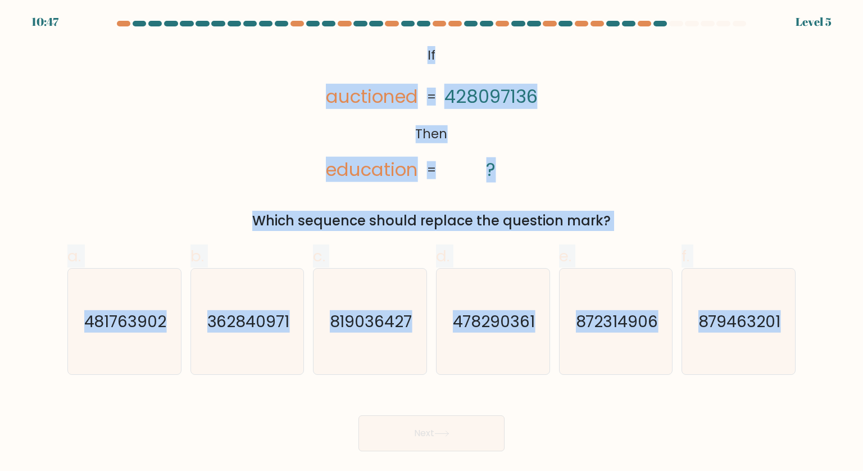
drag, startPoint x: 418, startPoint y: 49, endPoint x: 797, endPoint y: 302, distance: 456.1
click at [797, 302] on form "If ?" at bounding box center [431, 236] width 863 height 431
copy form "If Then auctioned education 428097136 ? = = Which sequence should replace the q…"
click at [272, 296] on icon "362840971" at bounding box center [248, 322] width 106 height 106
click at [432, 243] on input "b. 362840971" at bounding box center [432, 239] width 1 height 7
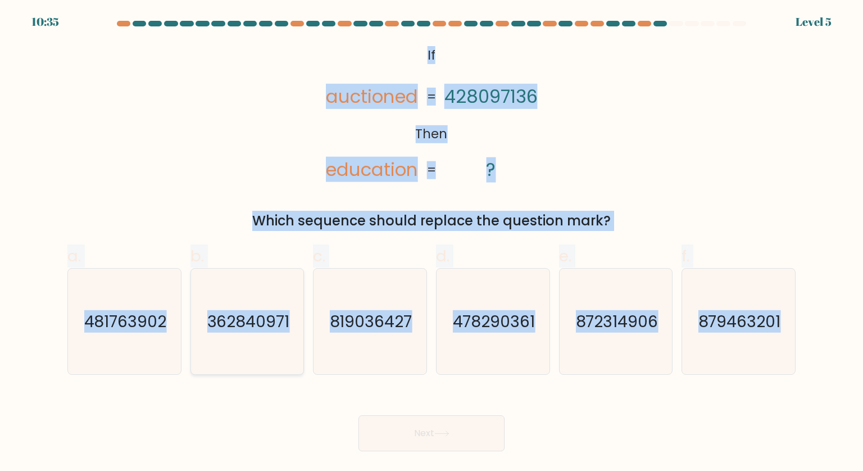
radio input "true"
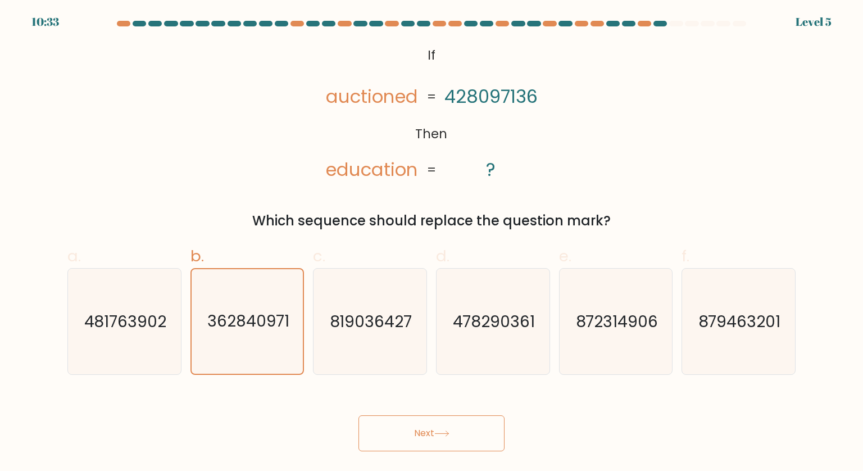
click at [469, 441] on button "Next" at bounding box center [432, 433] width 146 height 36
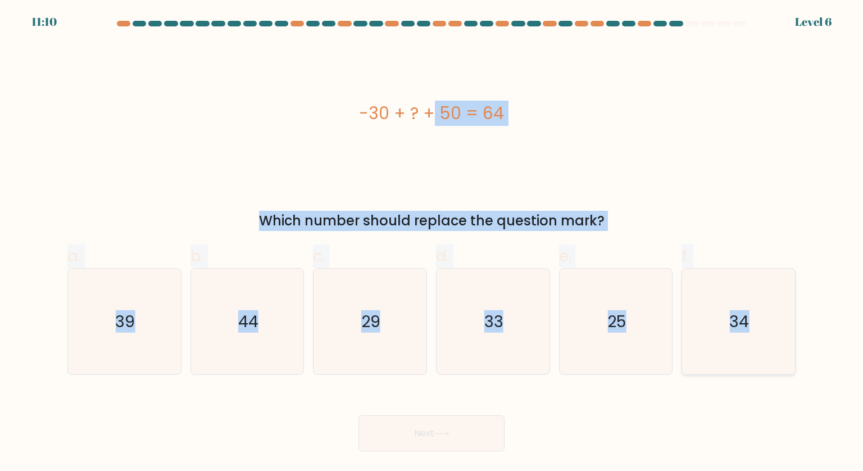
drag, startPoint x: 353, startPoint y: 115, endPoint x: 763, endPoint y: 311, distance: 454.9
click at [763, 311] on form "a." at bounding box center [431, 236] width 863 height 431
copy form "-30 + ? + 50 = 64 Which number should replace the question mark? a. 39 b. 44 c.…"
click at [289, 304] on icon "44" at bounding box center [248, 322] width 106 height 106
click at [432, 243] on input "b. 44" at bounding box center [432, 239] width 1 height 7
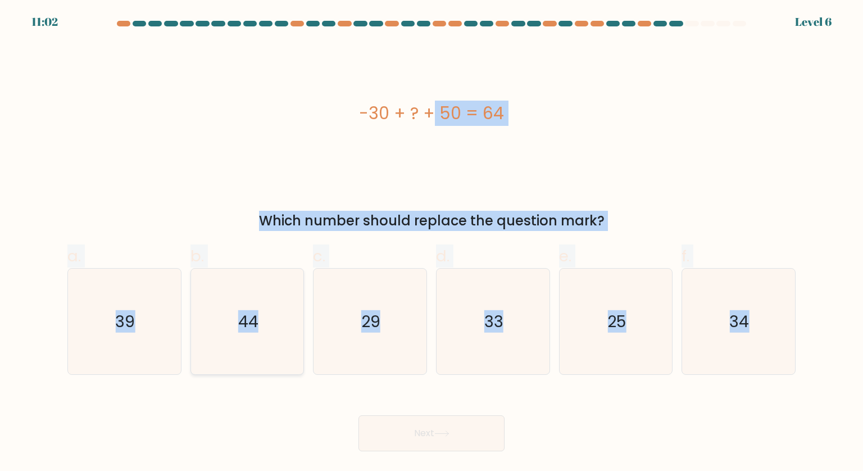
radio input "true"
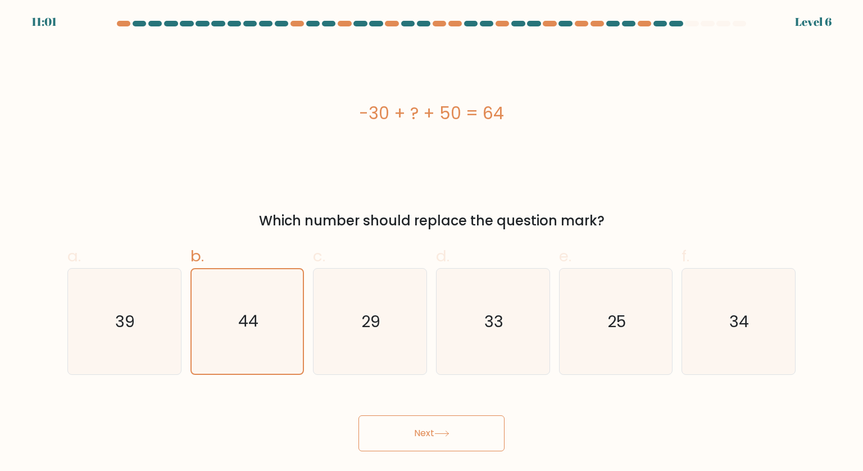
click at [458, 449] on button "Next" at bounding box center [432, 433] width 146 height 36
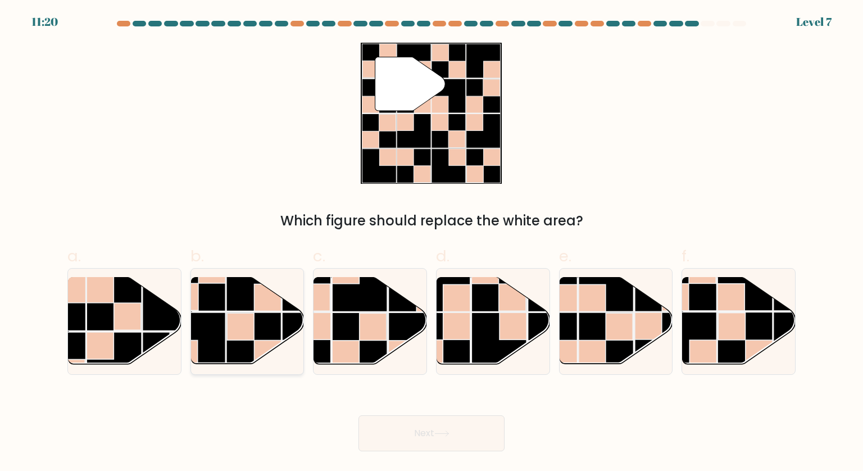
click at [251, 290] on rect at bounding box center [254, 283] width 55 height 55
click at [432, 243] on input "b." at bounding box center [432, 239] width 1 height 7
radio input "true"
click at [472, 426] on button "Next" at bounding box center [432, 433] width 146 height 36
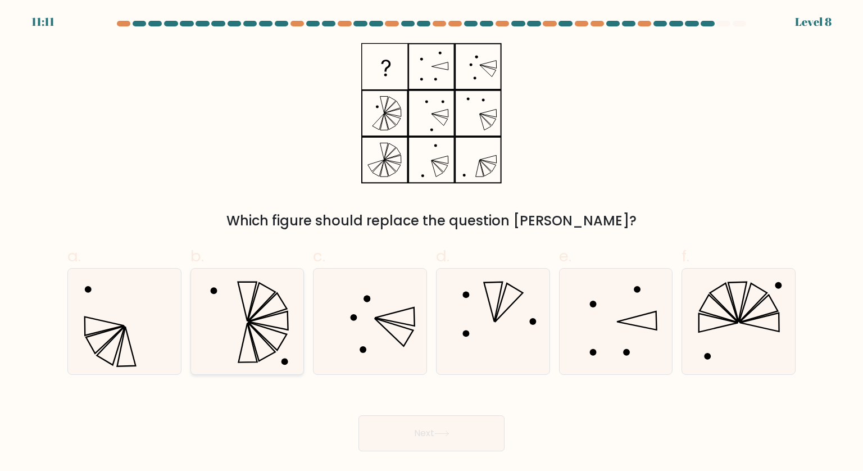
click at [272, 342] on icon at bounding box center [248, 322] width 106 height 106
click at [432, 243] on input "b." at bounding box center [432, 239] width 1 height 7
radio input "true"
click at [452, 456] on body "11:04 Level 8" at bounding box center [431, 235] width 863 height 471
click at [447, 434] on icon at bounding box center [441, 433] width 13 height 5
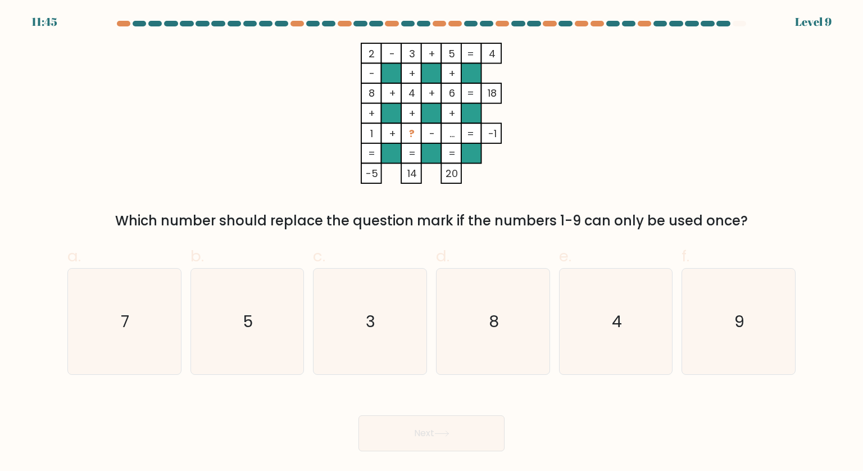
click at [554, 304] on div "d. 8" at bounding box center [493, 310] width 123 height 130
click at [546, 300] on icon "8" at bounding box center [493, 322] width 106 height 106
click at [432, 243] on input "d. 8" at bounding box center [432, 239] width 1 height 7
radio input "true"
click at [453, 446] on button "Next" at bounding box center [432, 433] width 146 height 36
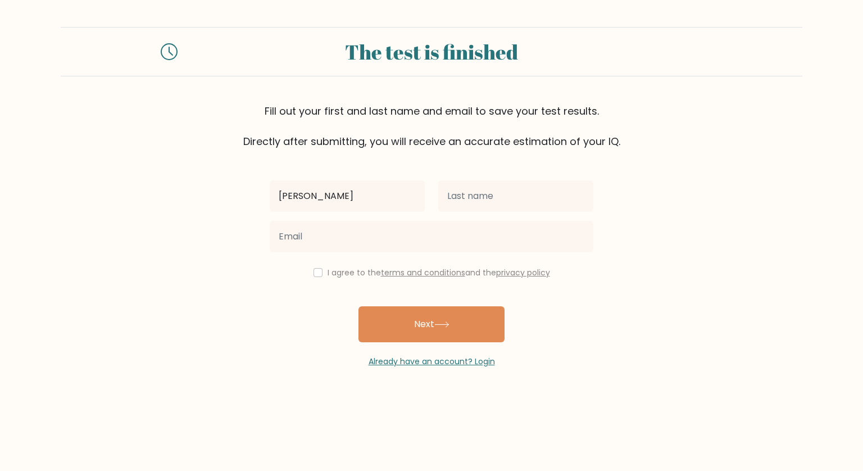
type input "[PERSON_NAME]"
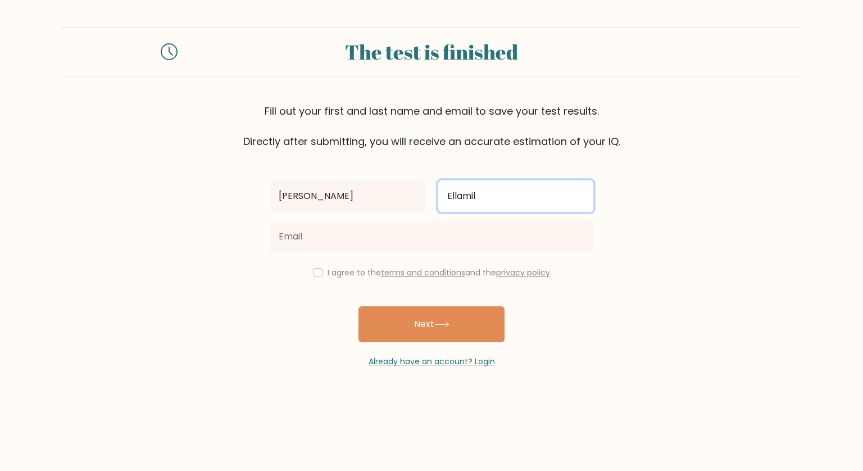
type input "Ellamil"
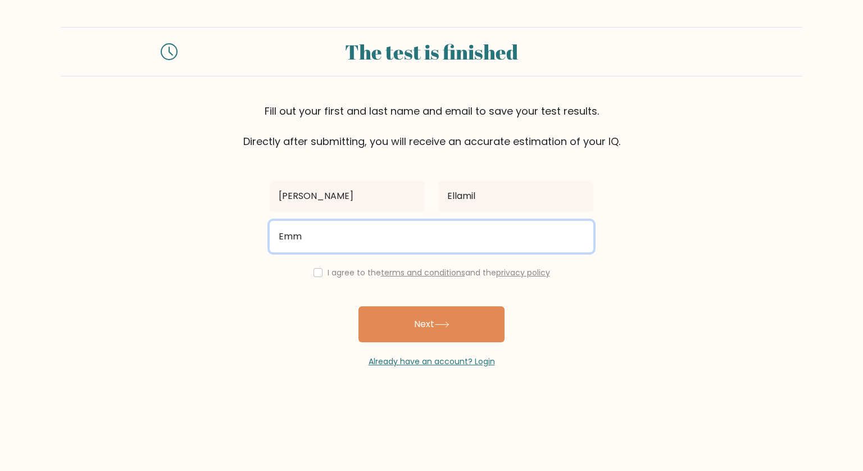
type input "emmanuelellamil@gmail.com"
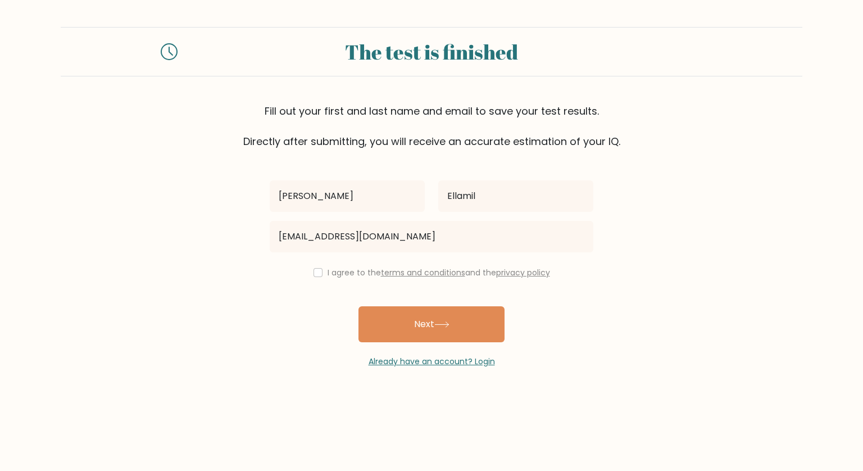
click at [316, 265] on div "Emmanuel Ellamil emmanuelellamil@gmail.com I agree to the terms and conditions …" at bounding box center [431, 258] width 337 height 219
click at [315, 268] on input "checkbox" at bounding box center [318, 272] width 9 height 9
checkbox input "true"
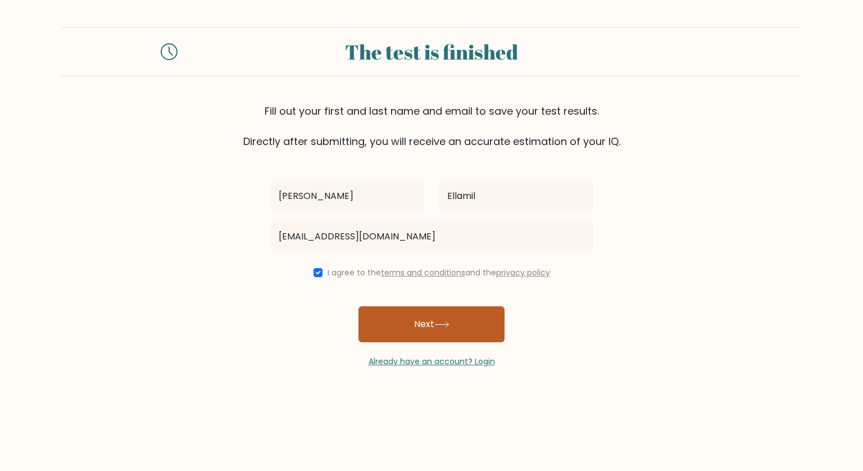
click at [398, 311] on button "Next" at bounding box center [432, 324] width 146 height 36
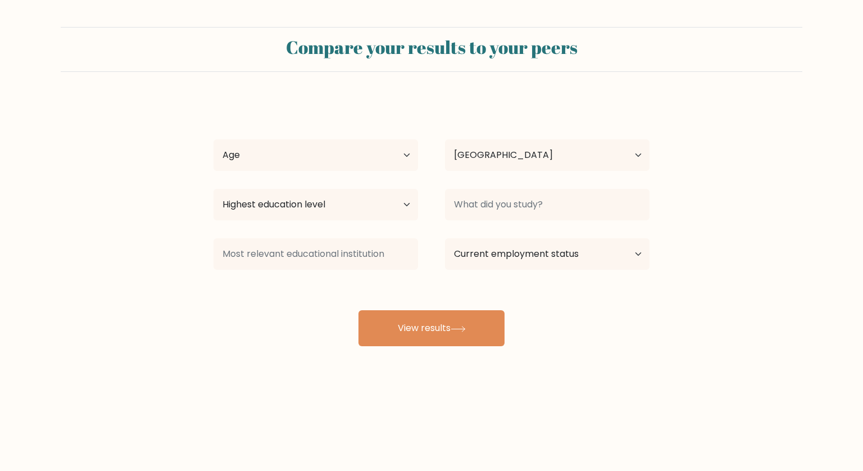
select select "PH"
click at [383, 159] on select "Age Under 18 years old 18-24 years old 25-34 years old 35-44 years old 45-54 ye…" at bounding box center [316, 154] width 205 height 31
select select "18_24"
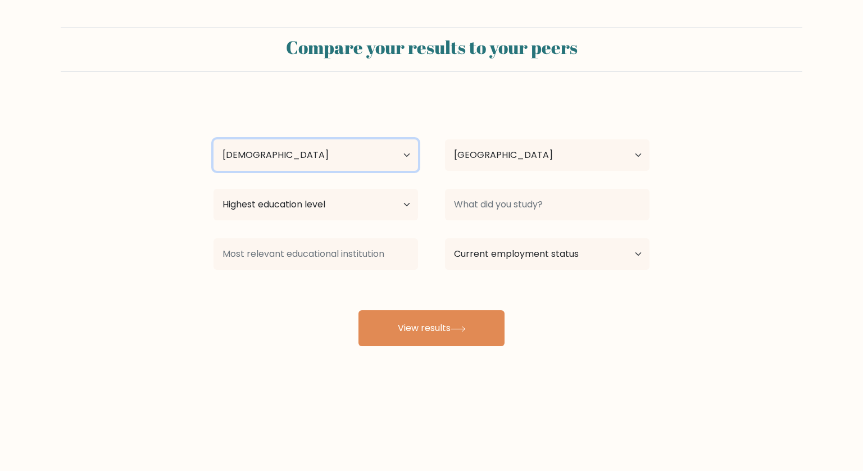
click at [214, 139] on select "Age Under 18 years old 18-24 years old 25-34 years old 35-44 years old 45-54 ye…" at bounding box center [316, 154] width 205 height 31
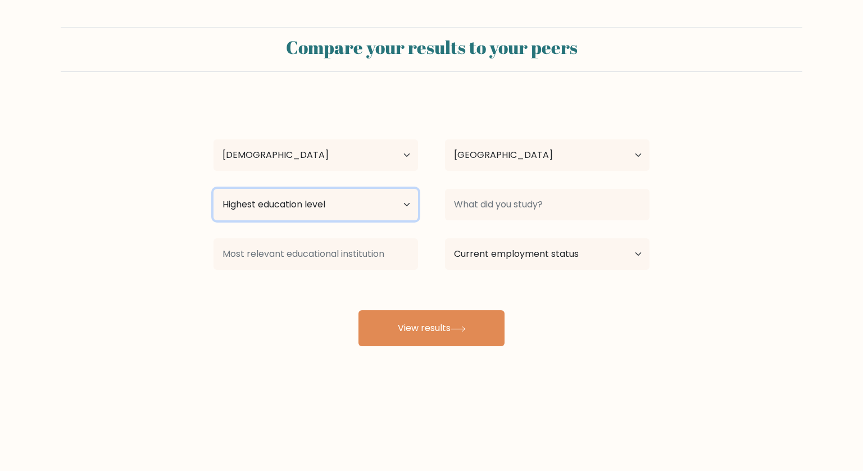
click at [346, 201] on select "Highest education level No schooling Primary Lower Secondary Upper Secondary Oc…" at bounding box center [316, 204] width 205 height 31
select select "upper_secondary"
click at [214, 189] on select "Highest education level No schooling Primary Lower Secondary Upper Secondary Oc…" at bounding box center [316, 204] width 205 height 31
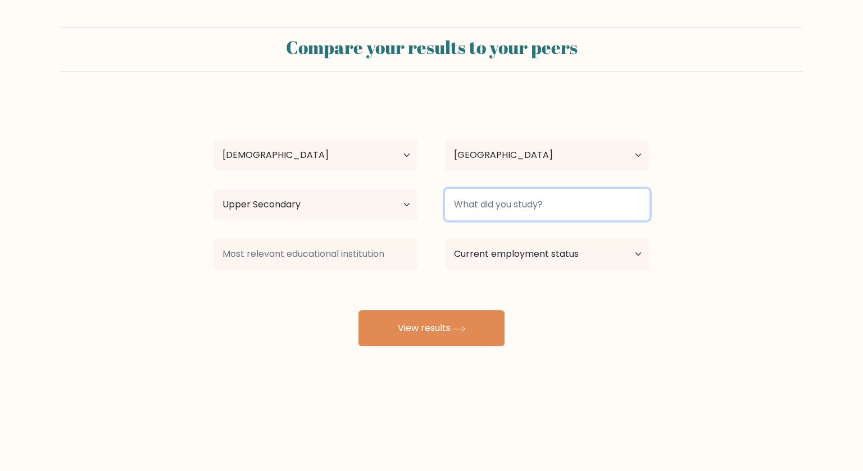
click at [506, 205] on input at bounding box center [547, 204] width 205 height 31
type input "Vocational"
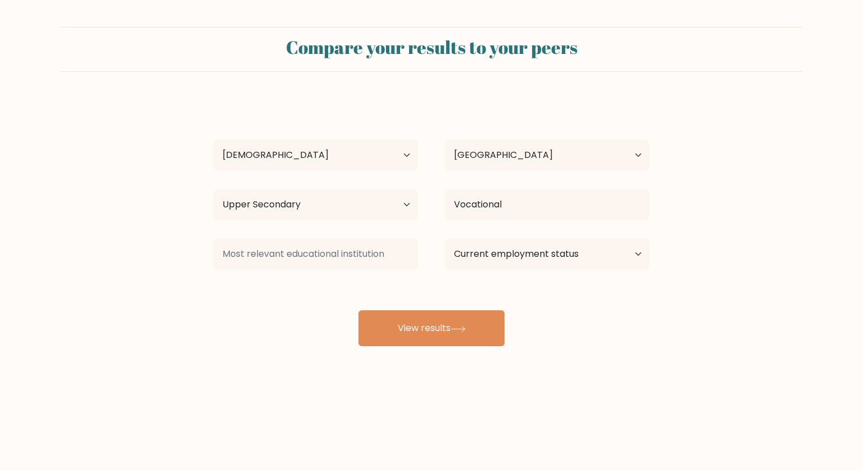
click at [813, 250] on form "Compare your results to your peers Emmanuel Ellamil Age Under 18 years old 18-2…" at bounding box center [431, 186] width 863 height 319
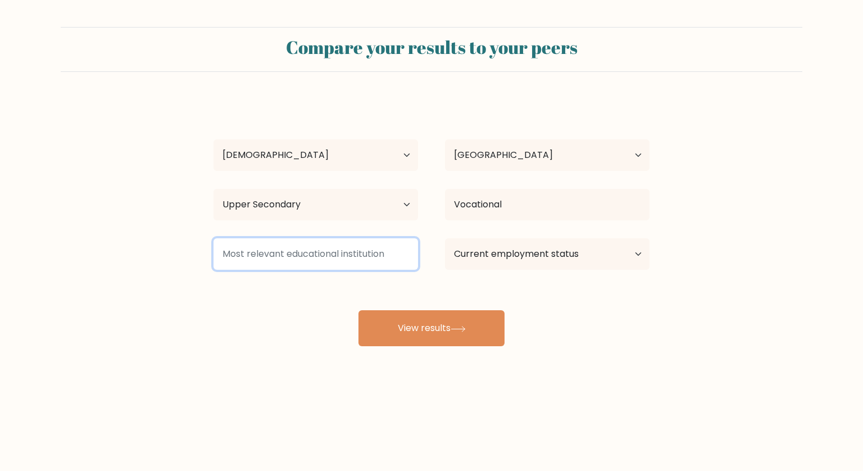
click at [348, 255] on input at bounding box center [316, 253] width 205 height 31
type input "Highschool"
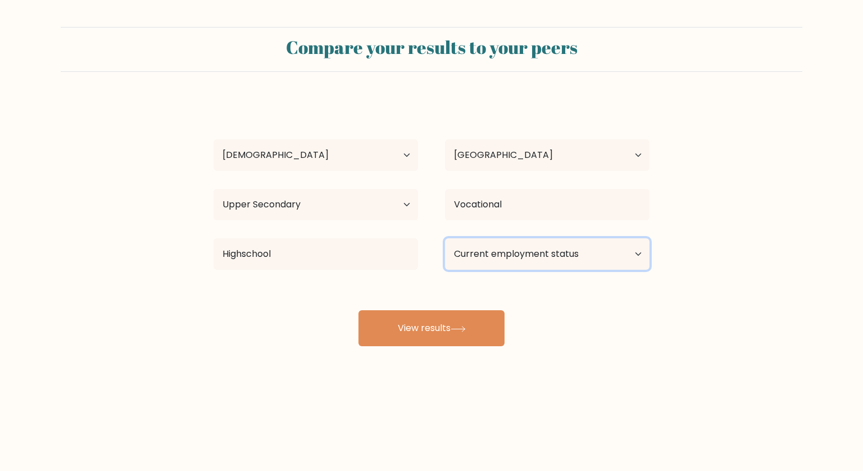
click at [562, 260] on select "Current employment status Employed Student Retired Other / prefer not to answer" at bounding box center [547, 253] width 205 height 31
click at [703, 138] on form "Compare your results to your peers Emmanuel Ellamil Age Under 18 years old 18-2…" at bounding box center [431, 186] width 863 height 319
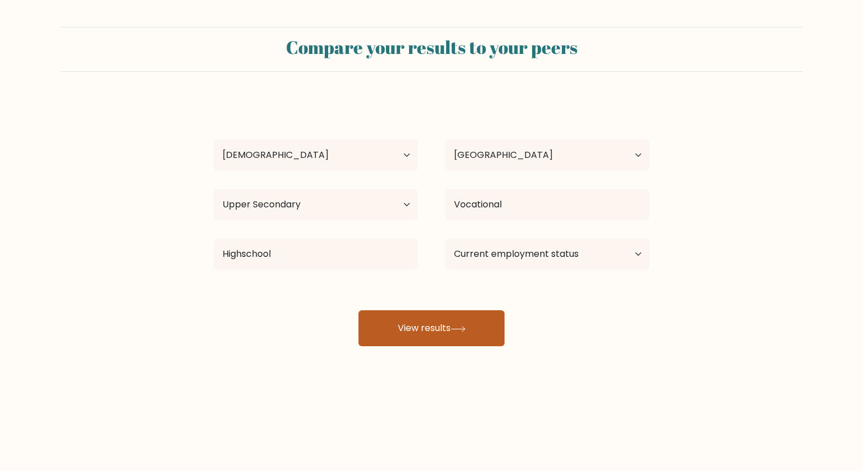
click at [444, 328] on button "View results" at bounding box center [432, 328] width 146 height 36
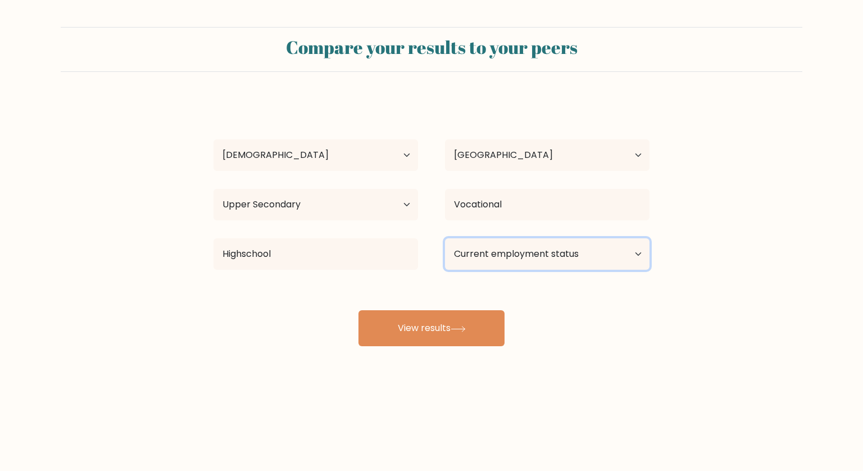
click at [528, 245] on select "Current employment status Employed Student Retired Other / prefer not to answer" at bounding box center [547, 253] width 205 height 31
select select "other"
click at [445, 238] on select "Current employment status Employed Student Retired Other / prefer not to answer" at bounding box center [547, 253] width 205 height 31
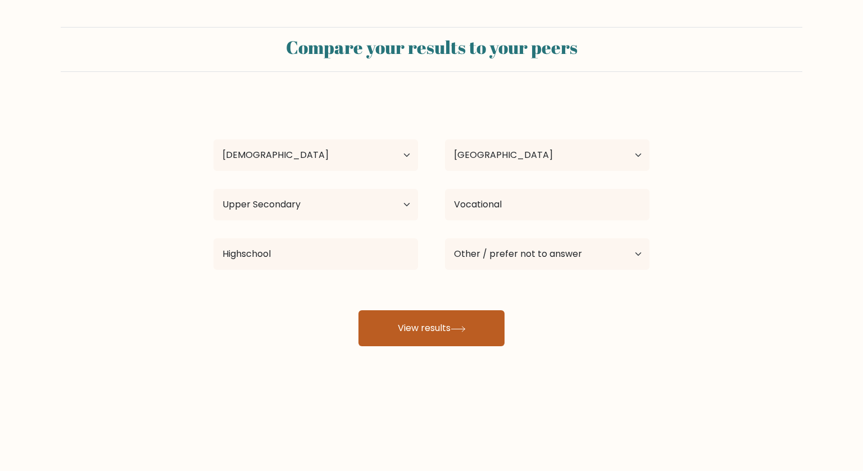
click at [477, 331] on button "View results" at bounding box center [432, 328] width 146 height 36
